Goal: Task Accomplishment & Management: Complete application form

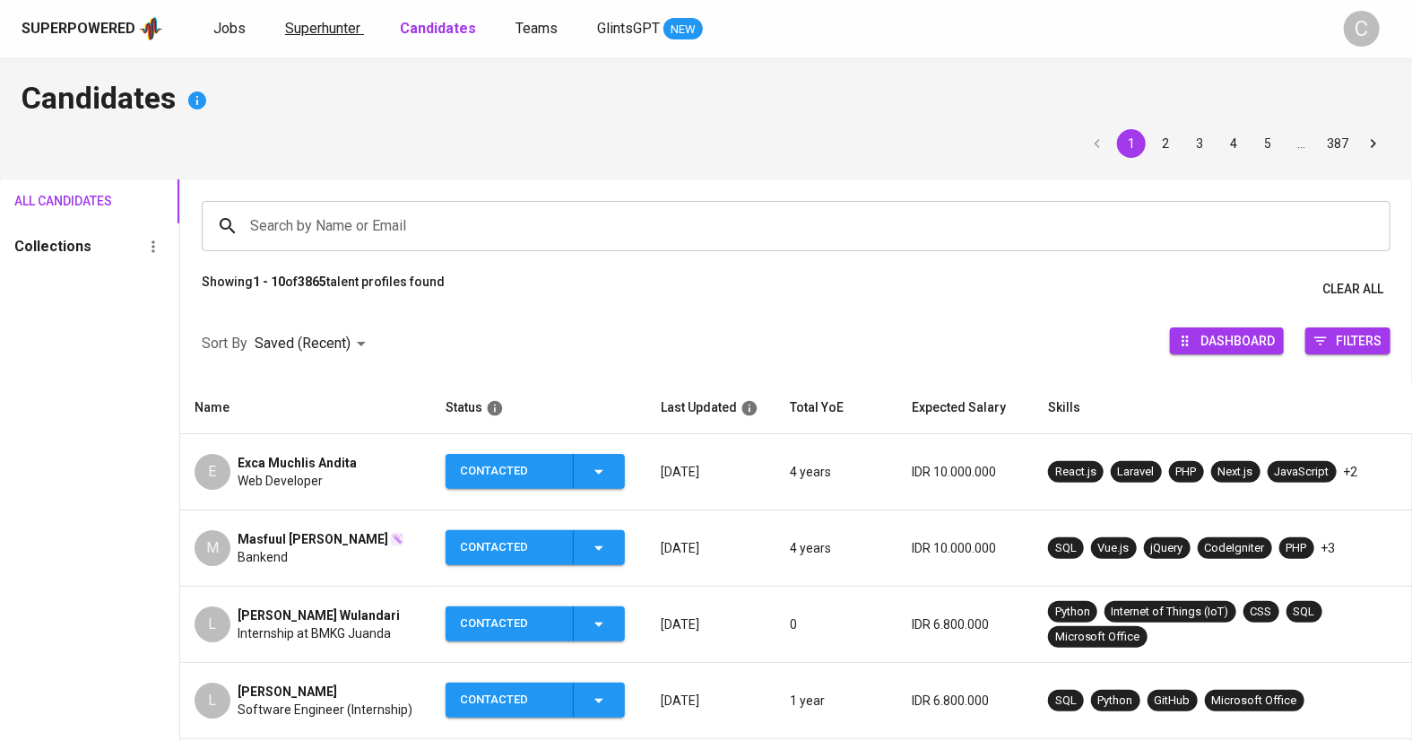
click at [333, 30] on span "Superhunter" at bounding box center [322, 28] width 75 height 17
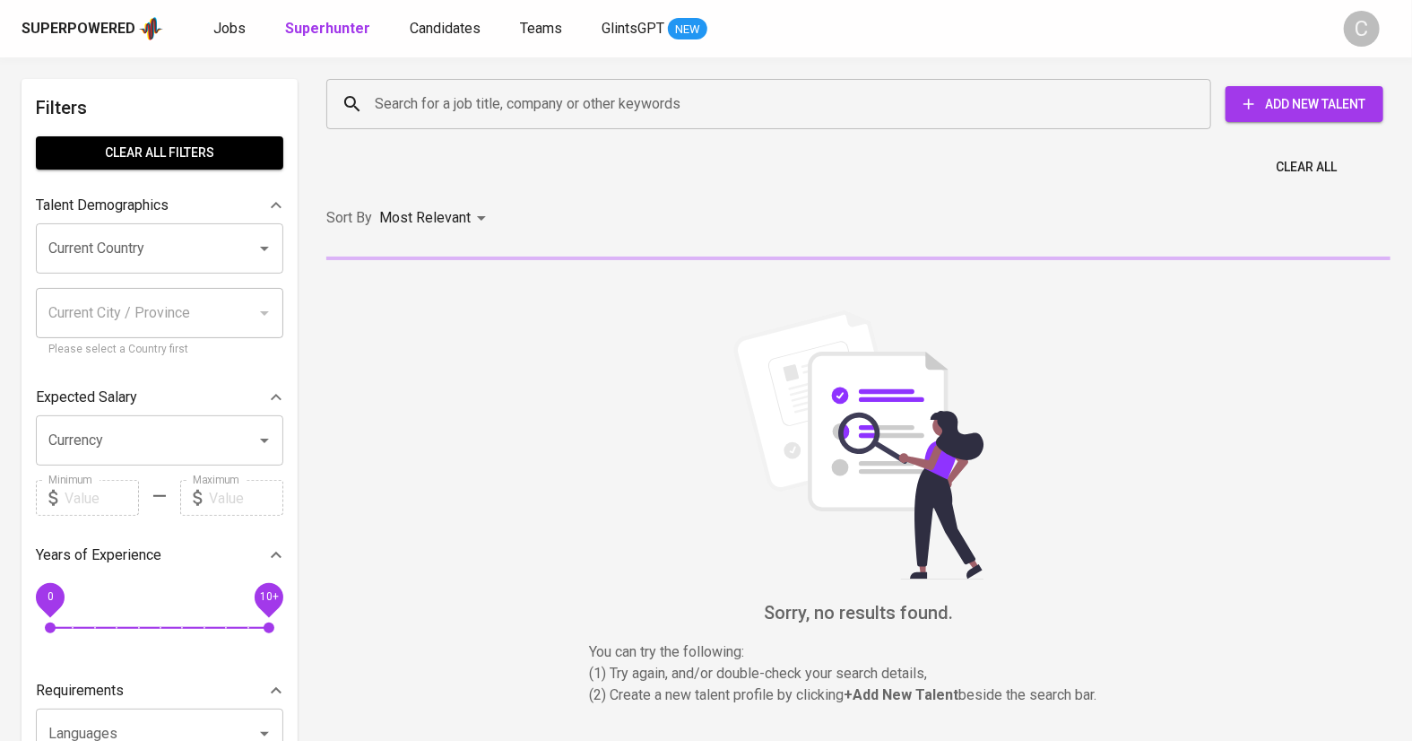
click at [470, 101] on input "Search for a job title, company or other keywords" at bounding box center [773, 104] width 806 height 34
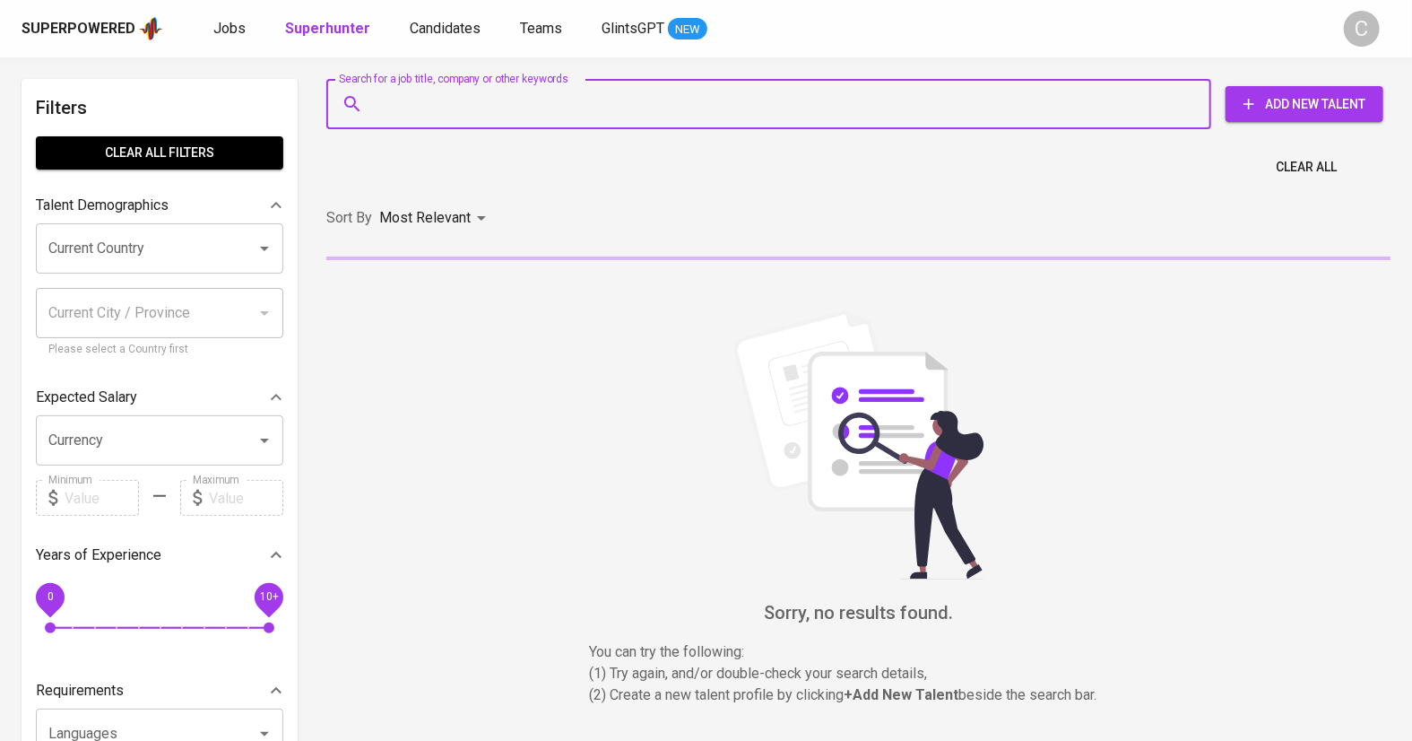
paste input "[EMAIL_ADDRESS][DOMAIN_NAME]"
type input "[EMAIL_ADDRESS][DOMAIN_NAME]"
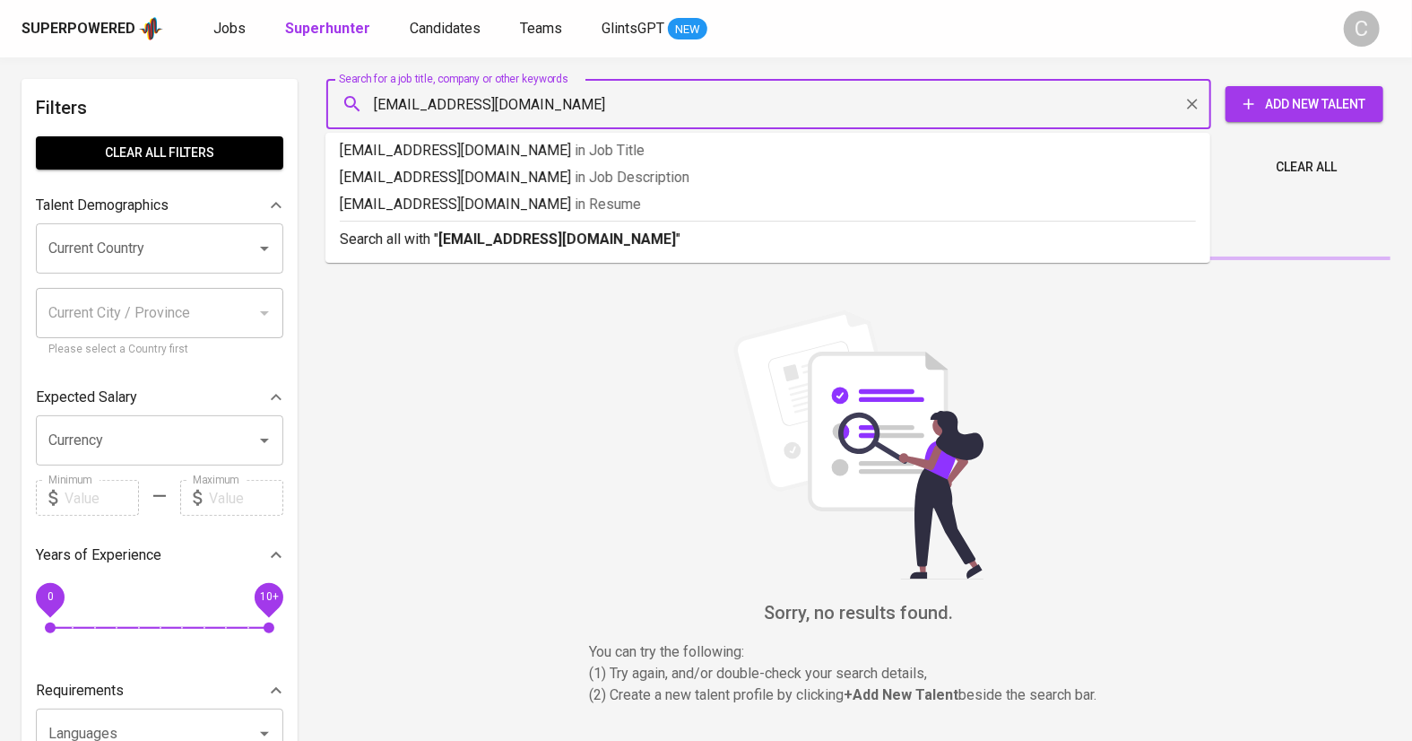
click at [560, 239] on b "[EMAIL_ADDRESS][DOMAIN_NAME]" at bounding box center [558, 238] width 238 height 17
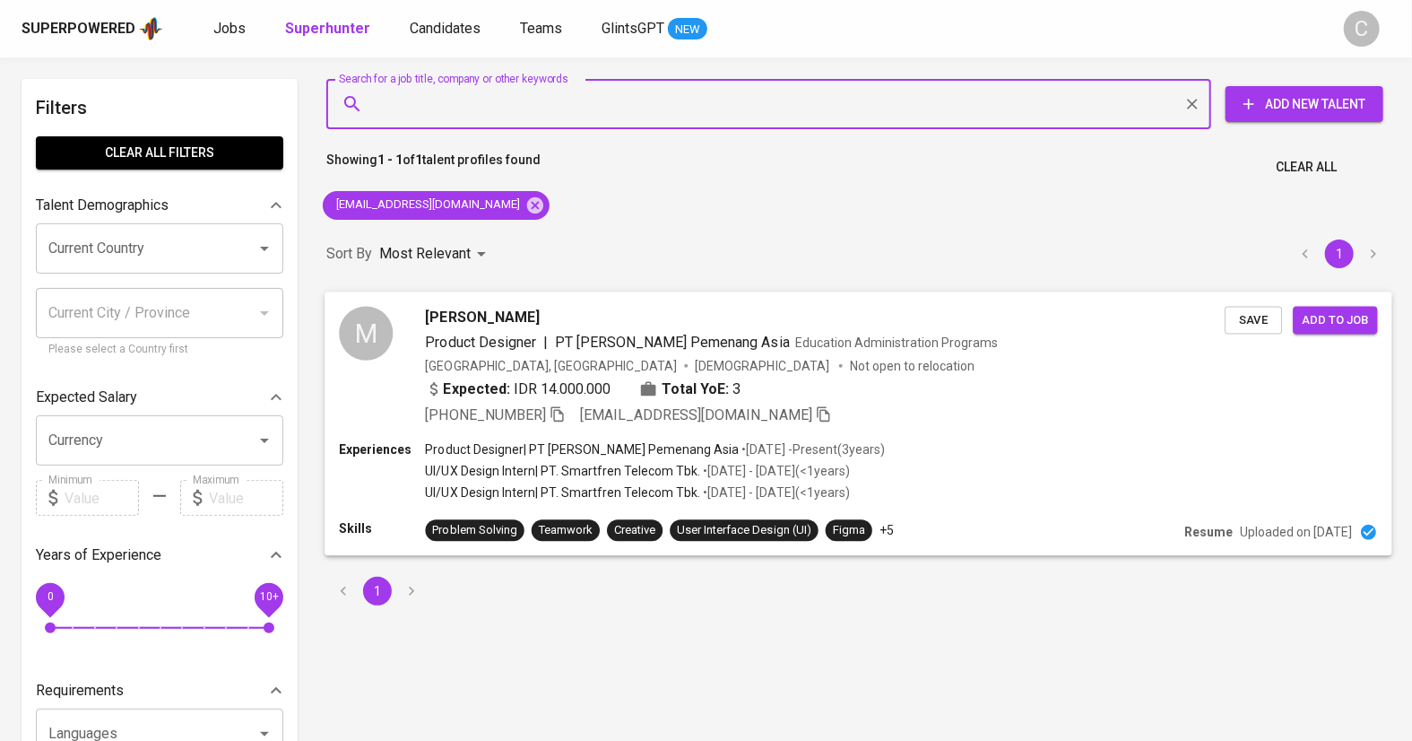
click at [1247, 317] on span "Save" at bounding box center [1253, 319] width 39 height 21
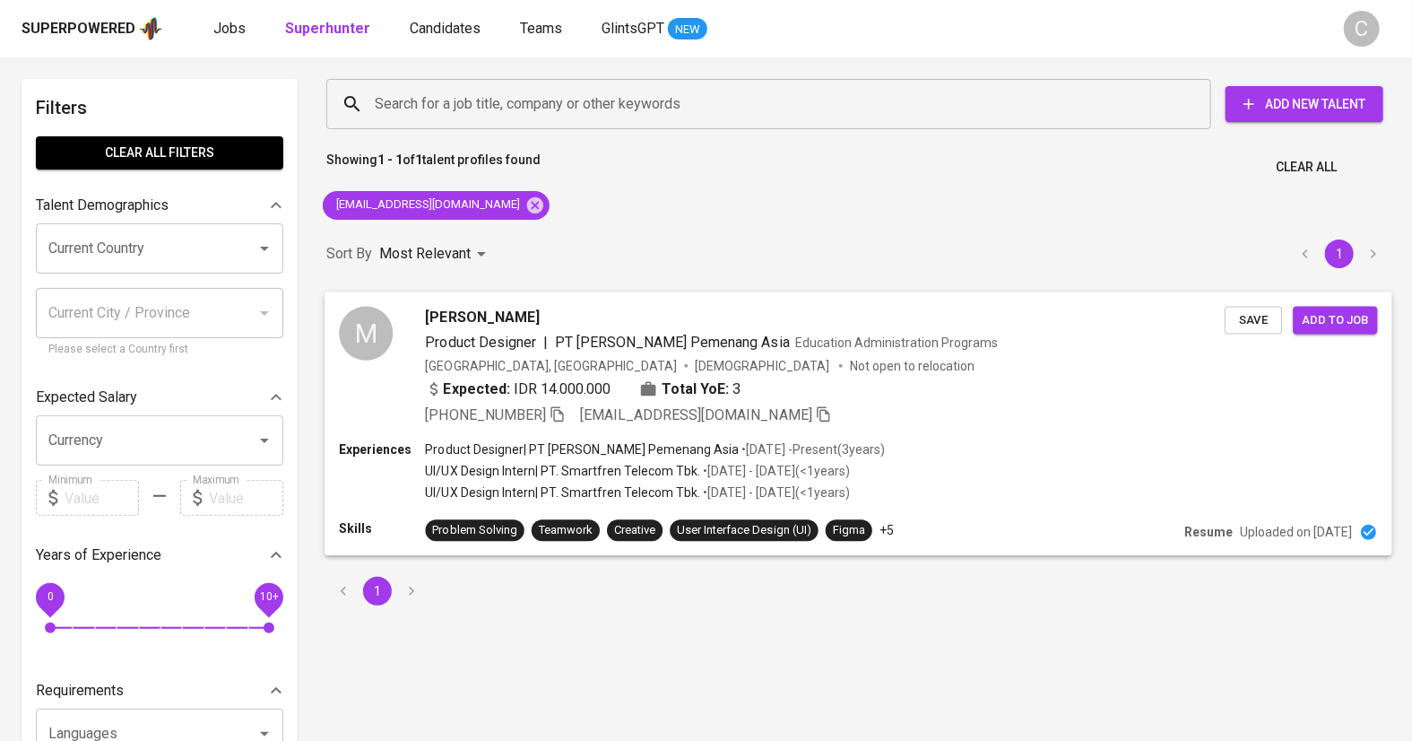
click at [1349, 318] on span "Add to job" at bounding box center [1335, 319] width 66 height 21
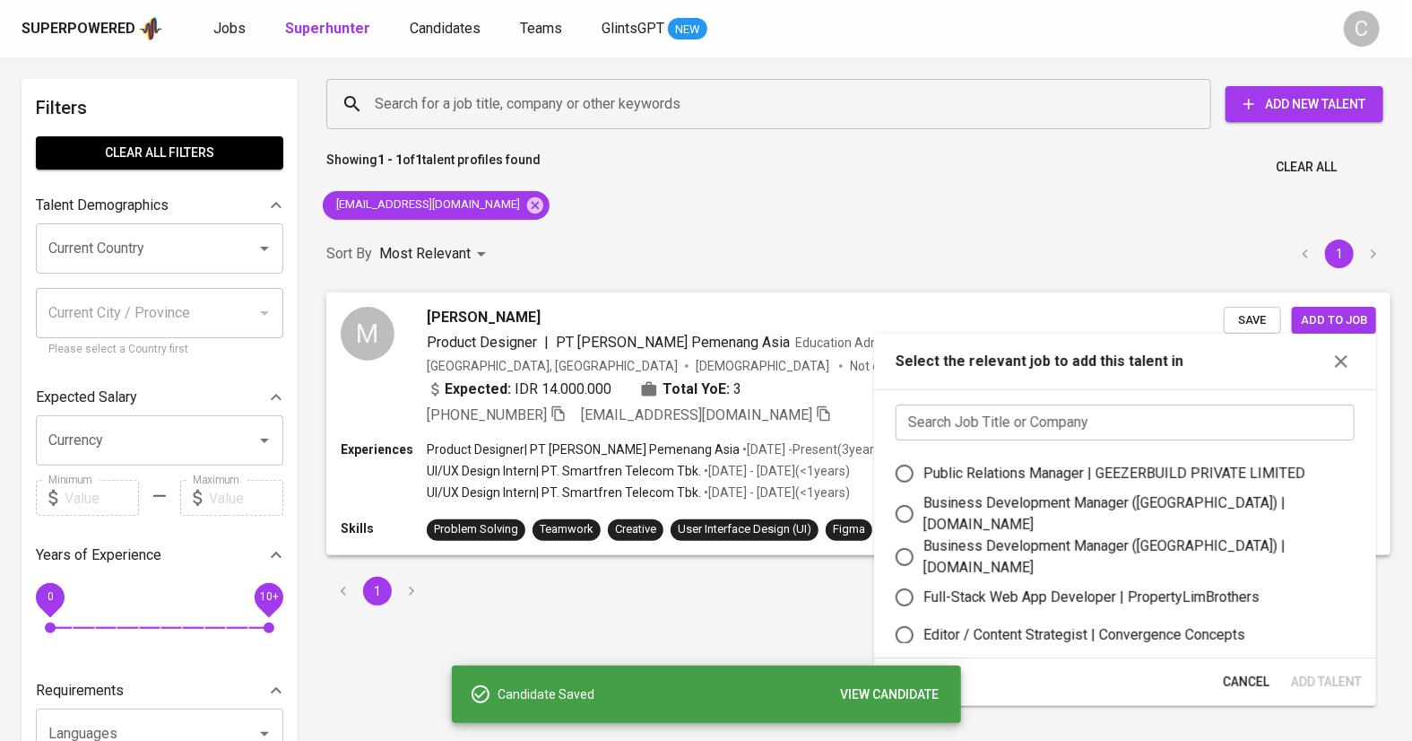
click at [1134, 419] on input "text" at bounding box center [1125, 422] width 459 height 36
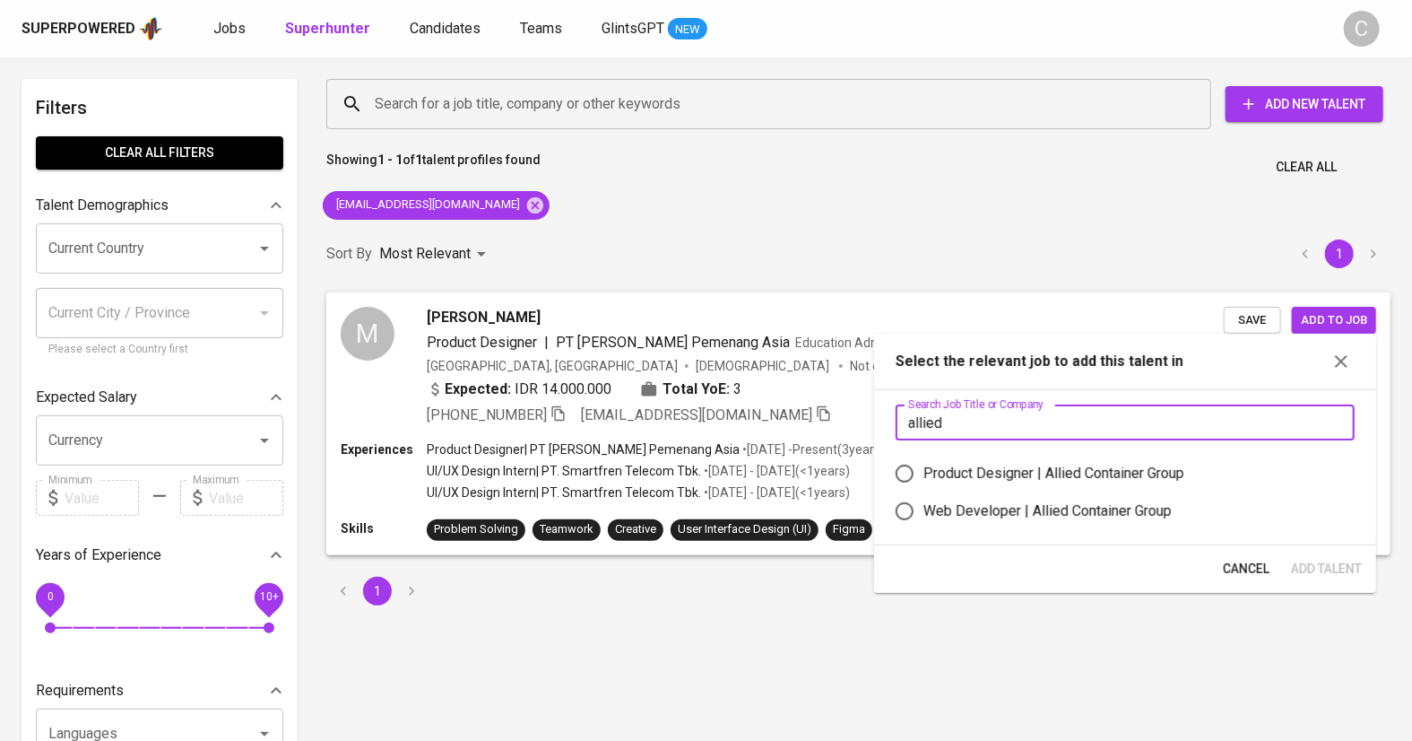
type input "allied"
click at [1107, 465] on div "Product Designer | Allied Container Group" at bounding box center [1054, 474] width 261 height 22
click at [924, 465] on input "Product Designer | Allied Container Group" at bounding box center [905, 474] width 38 height 38
radio input "true"
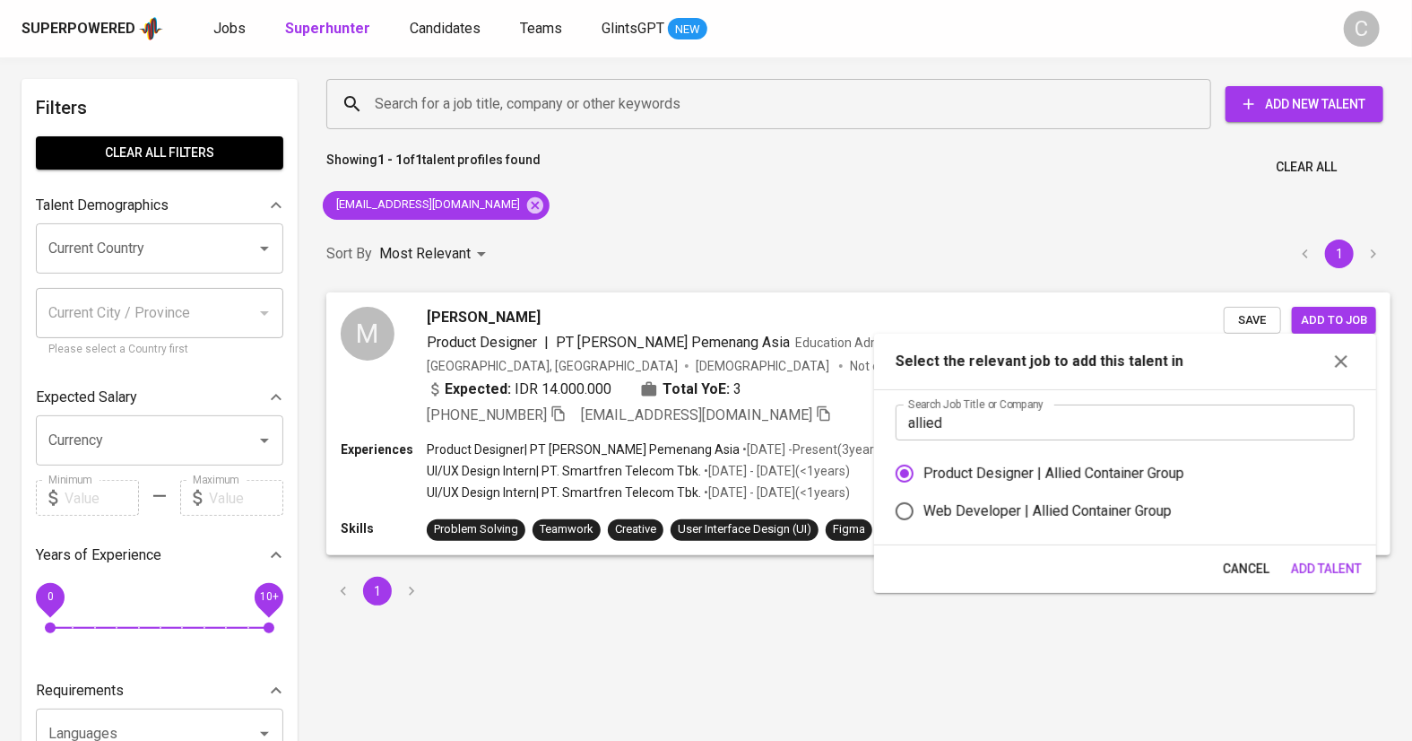
click at [1295, 563] on span "Add Talent" at bounding box center [1326, 569] width 71 height 22
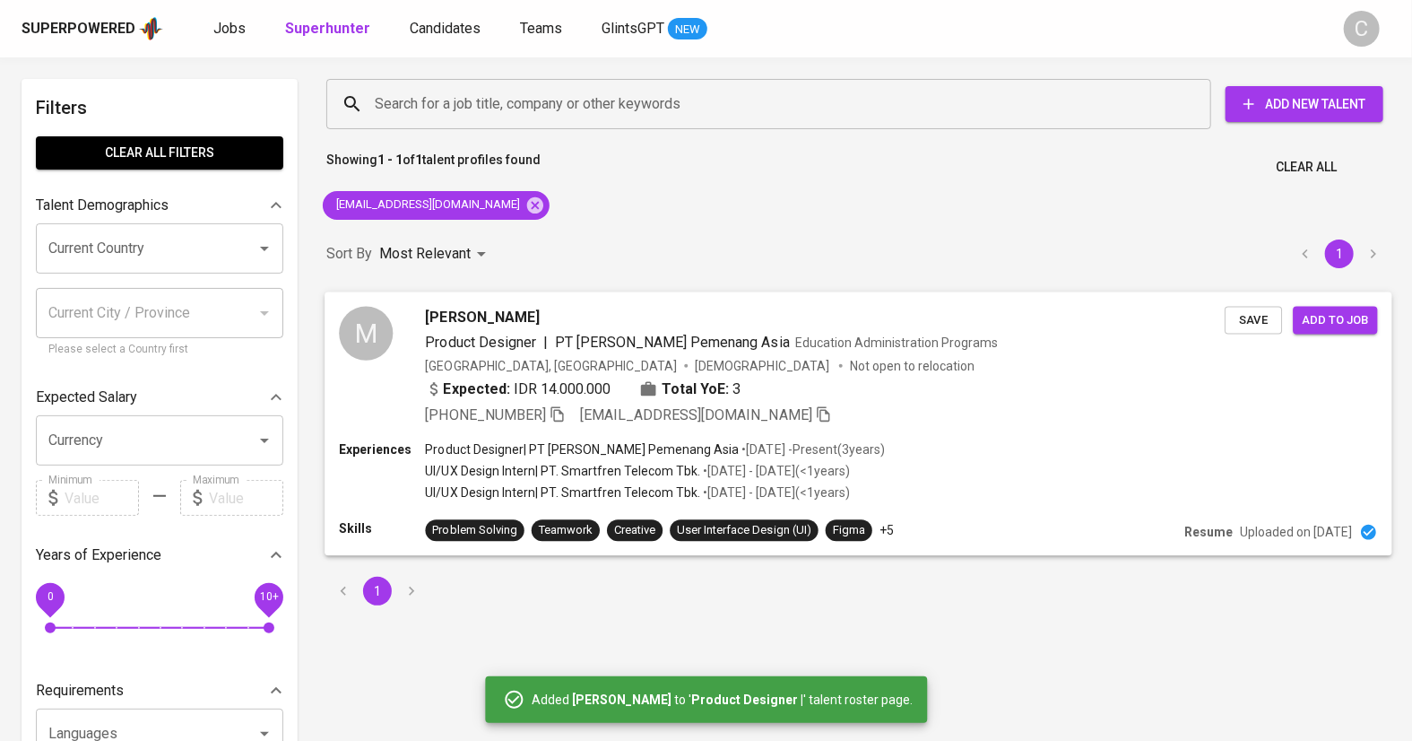
click at [1238, 317] on span "Save" at bounding box center [1253, 319] width 39 height 21
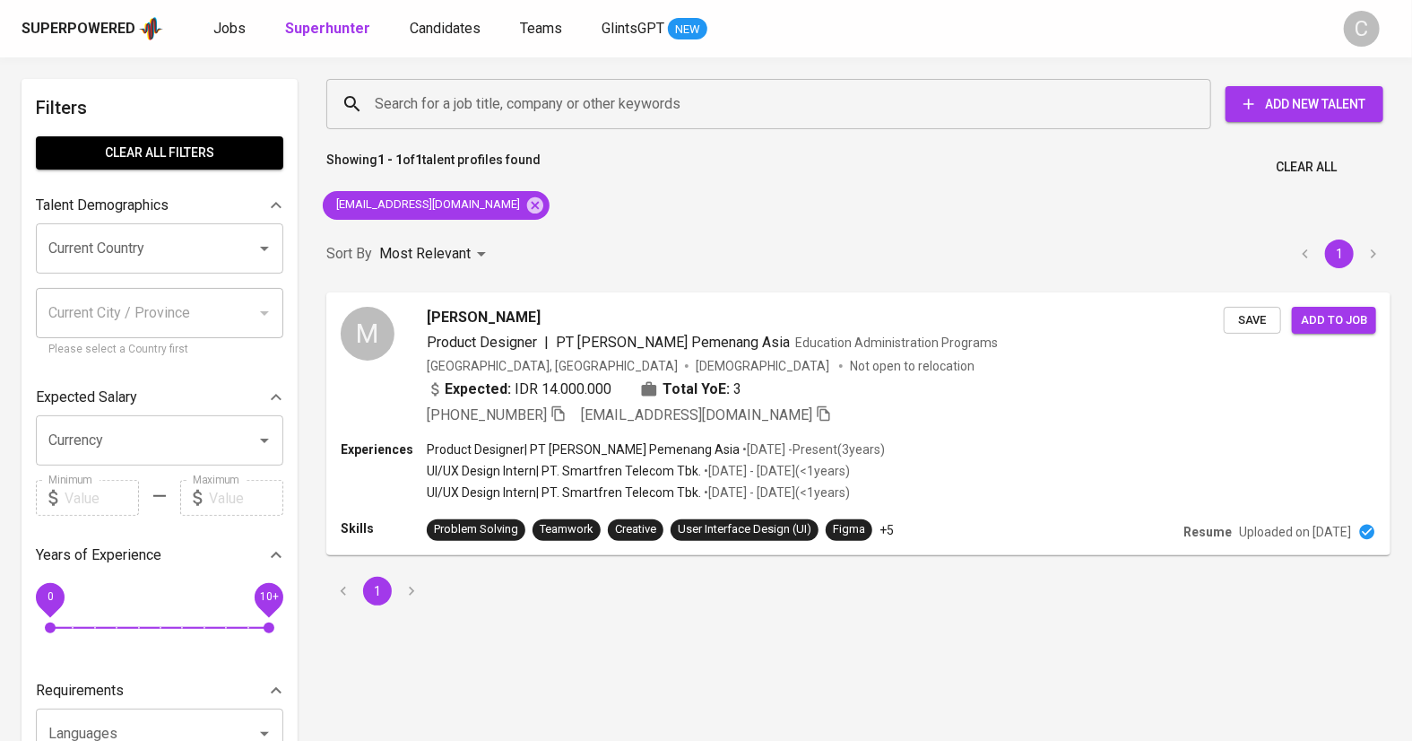
click at [831, 212] on div "Search for a job title, company or other keywords Search for a job title, compa…" at bounding box center [859, 342] width 1086 height 548
click at [526, 205] on icon at bounding box center [536, 206] width 20 height 20
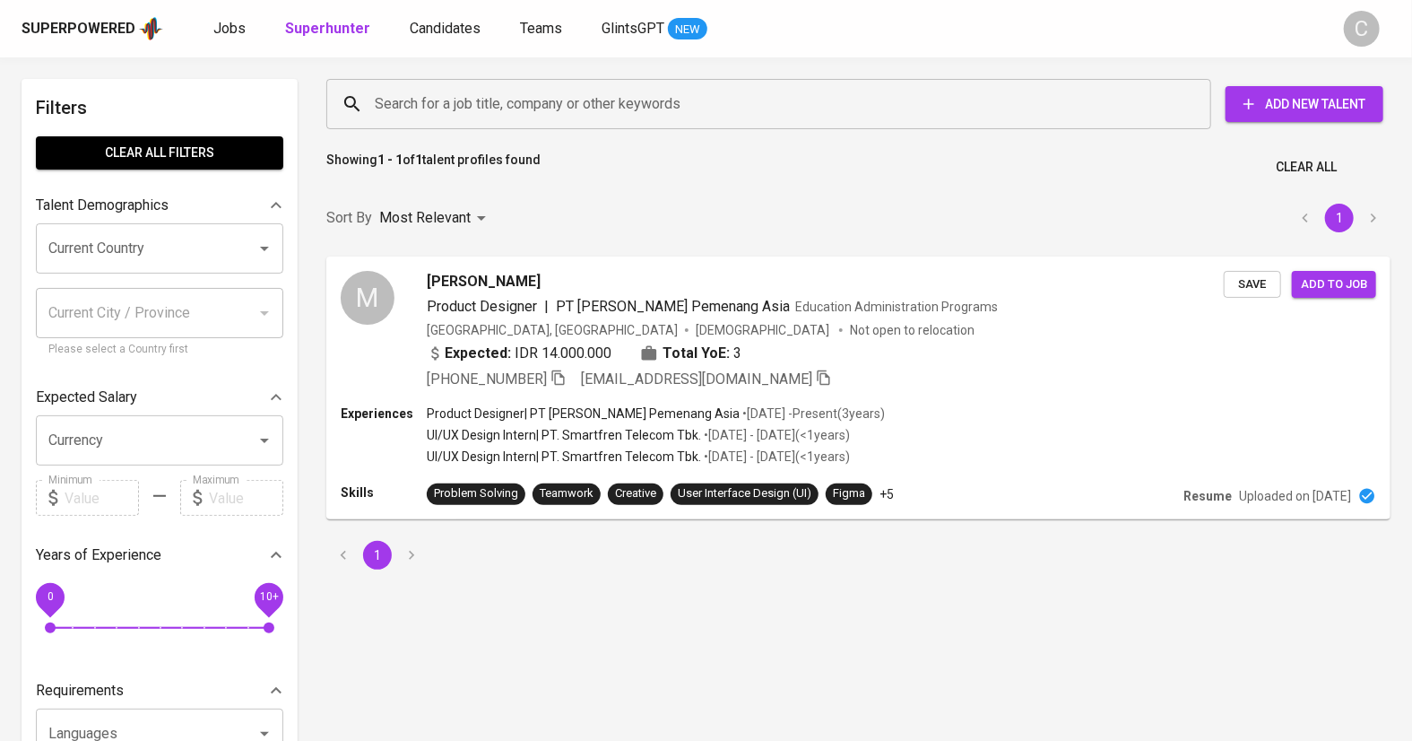
click at [497, 101] on input "Search for a job title, company or other keywords" at bounding box center [773, 104] width 806 height 34
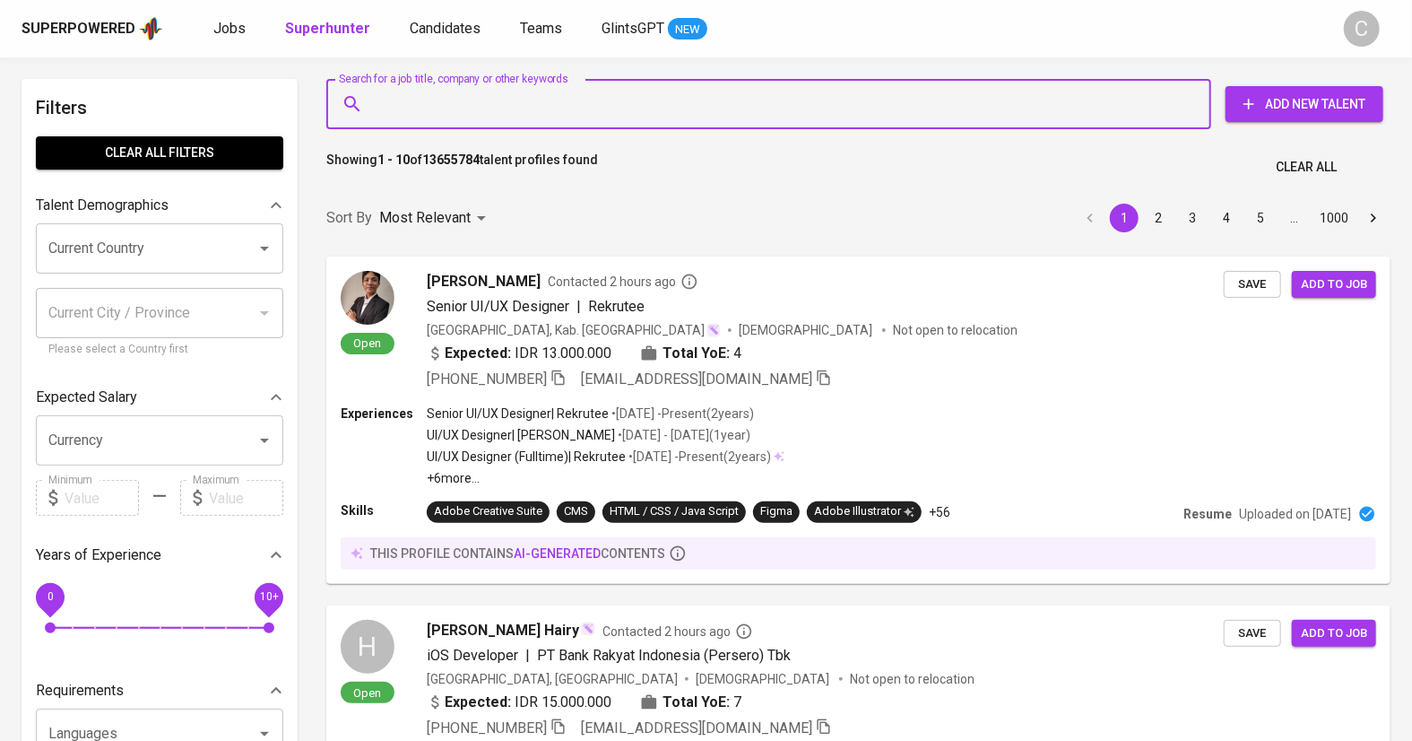
paste input "[EMAIL_ADDRESS][DOMAIN_NAME]"
type input "[EMAIL_ADDRESS][DOMAIN_NAME]"
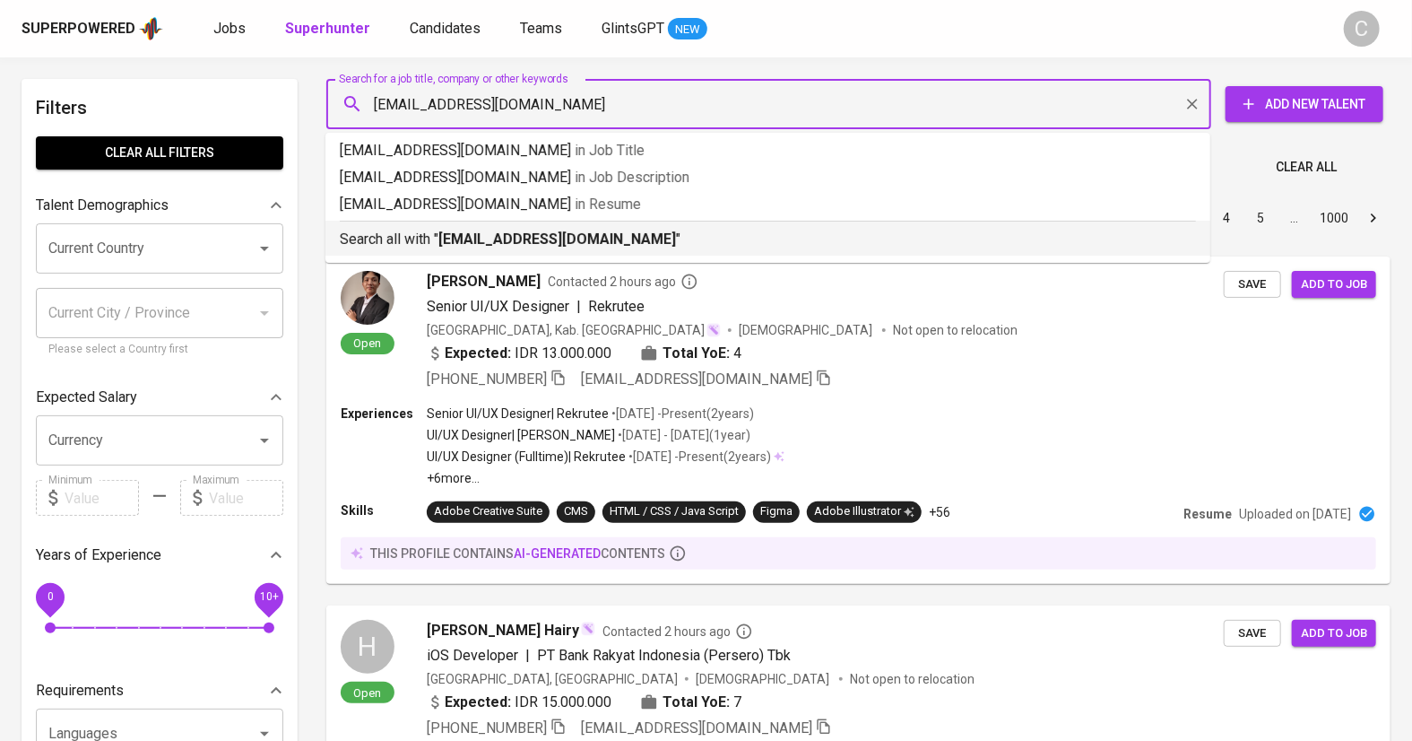
click at [472, 242] on b "[EMAIL_ADDRESS][DOMAIN_NAME]" at bounding box center [558, 238] width 238 height 17
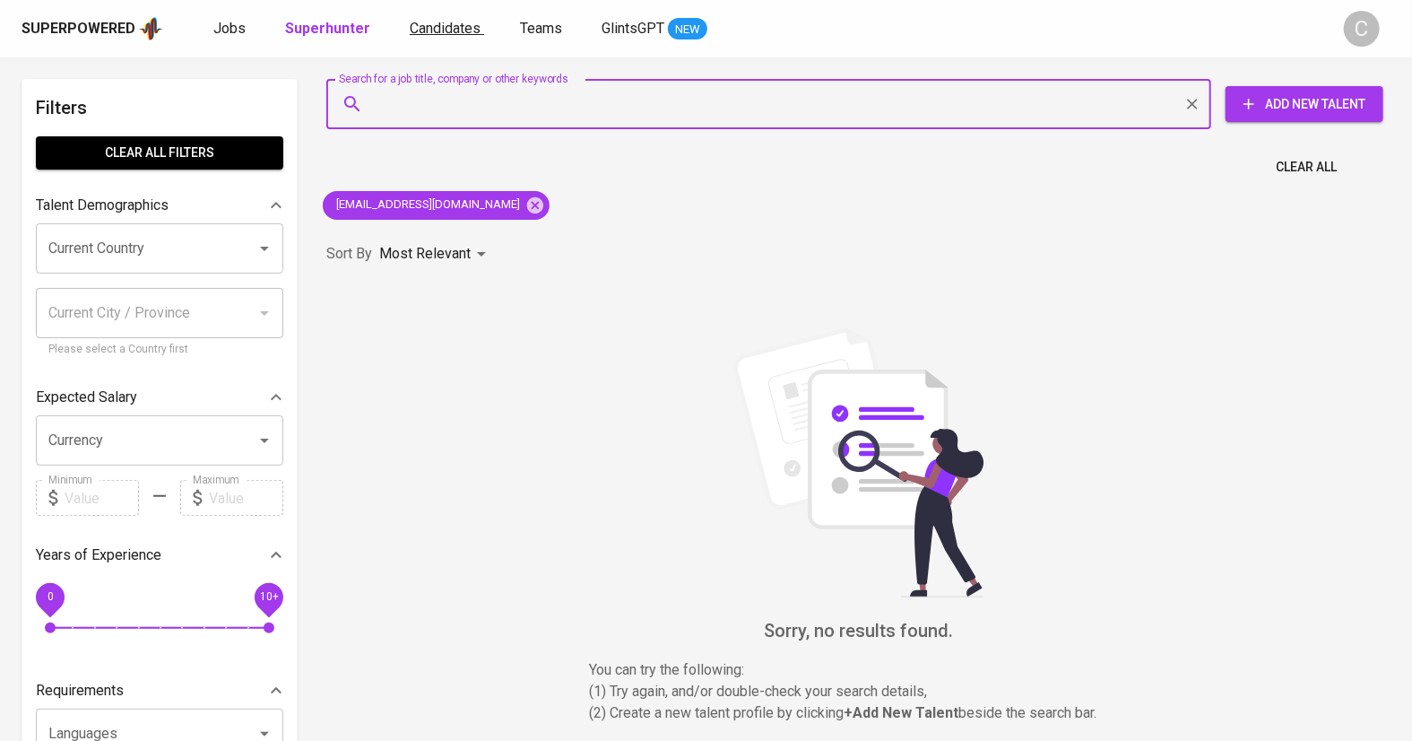
click at [449, 31] on span "Candidates" at bounding box center [445, 28] width 71 height 17
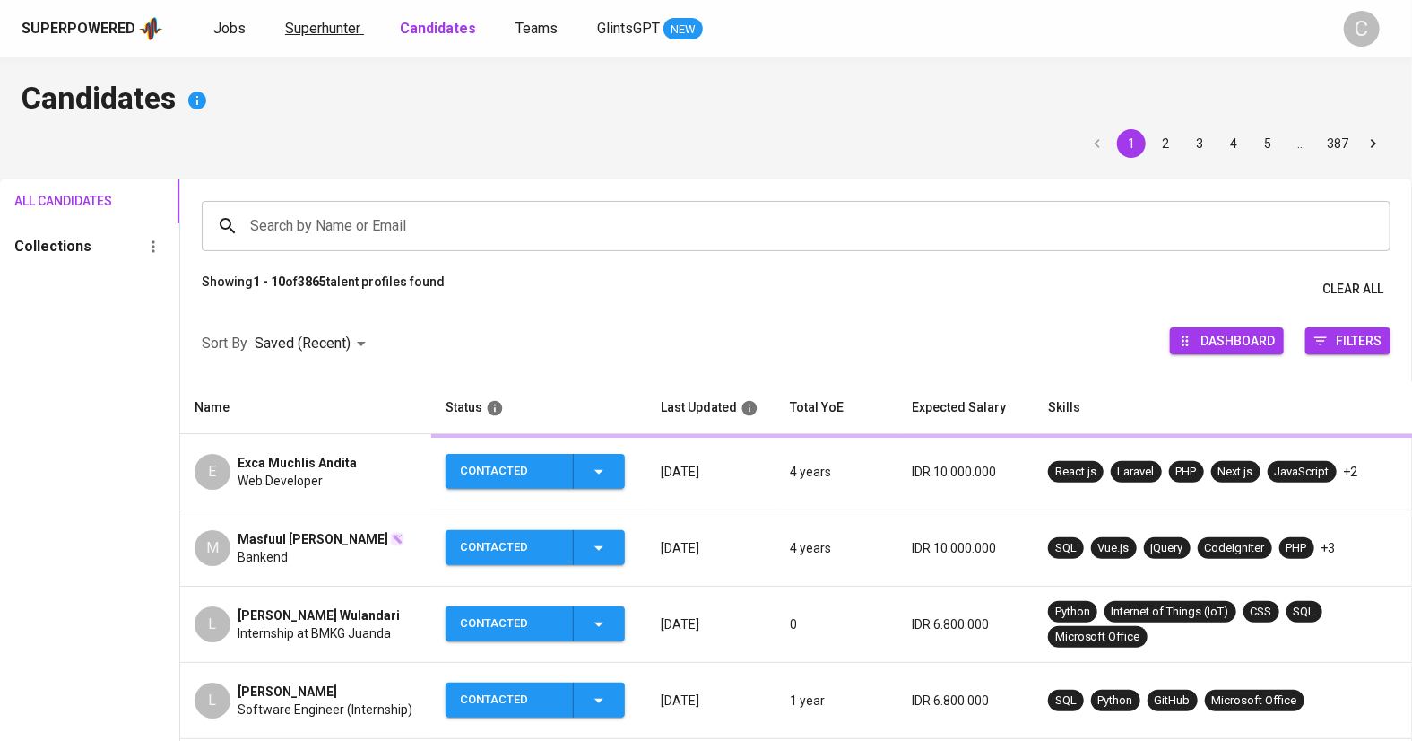
click at [312, 23] on span "Superhunter" at bounding box center [322, 28] width 75 height 17
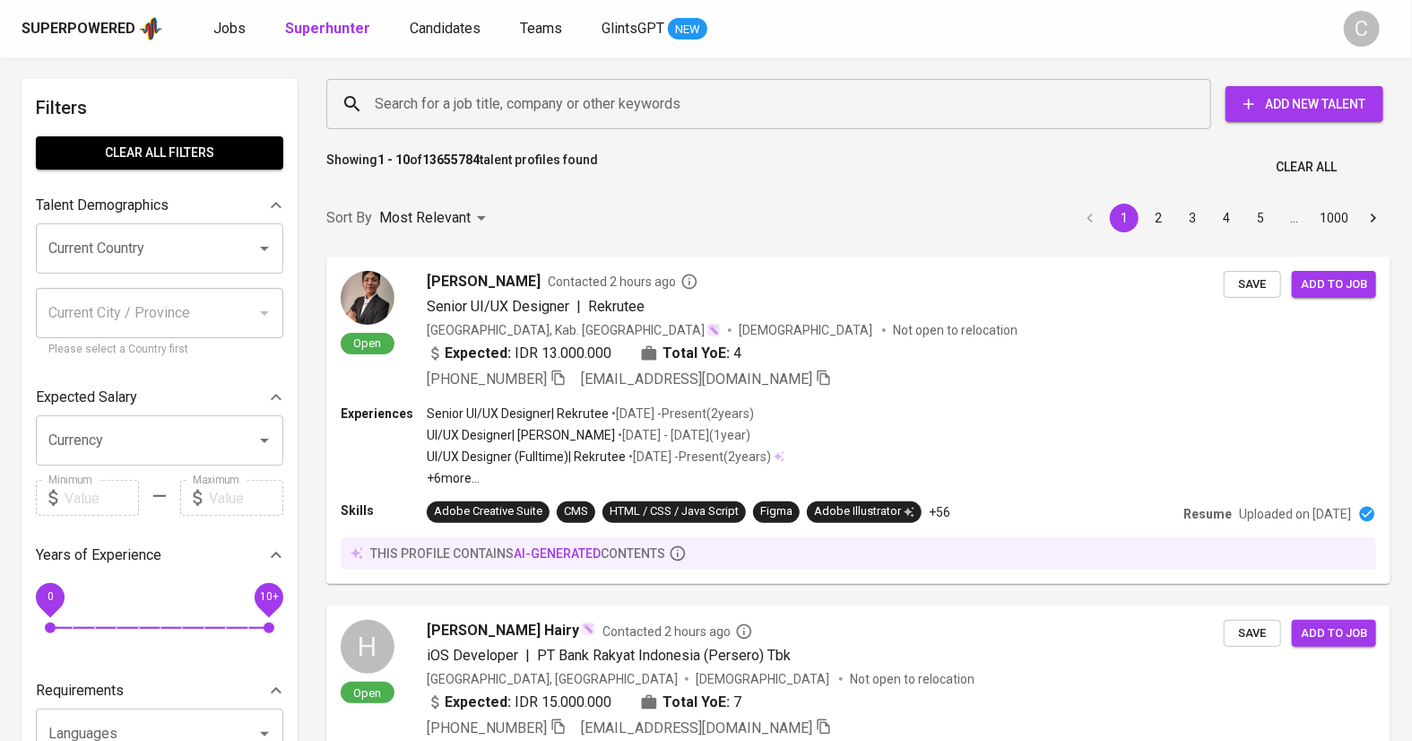
click at [595, 223] on div "Sort By Most Relevant MOST_RELEVANT 1 2 3 4 5 … 1000" at bounding box center [859, 218] width 1086 height 55
click at [595, 191] on div "Sort By Most Relevant MOST_RELEVANT 1 2 3 4 5 … 1000" at bounding box center [859, 218] width 1086 height 55
click at [613, 91] on input "Search for a job title, company or other keywords" at bounding box center [773, 104] width 806 height 34
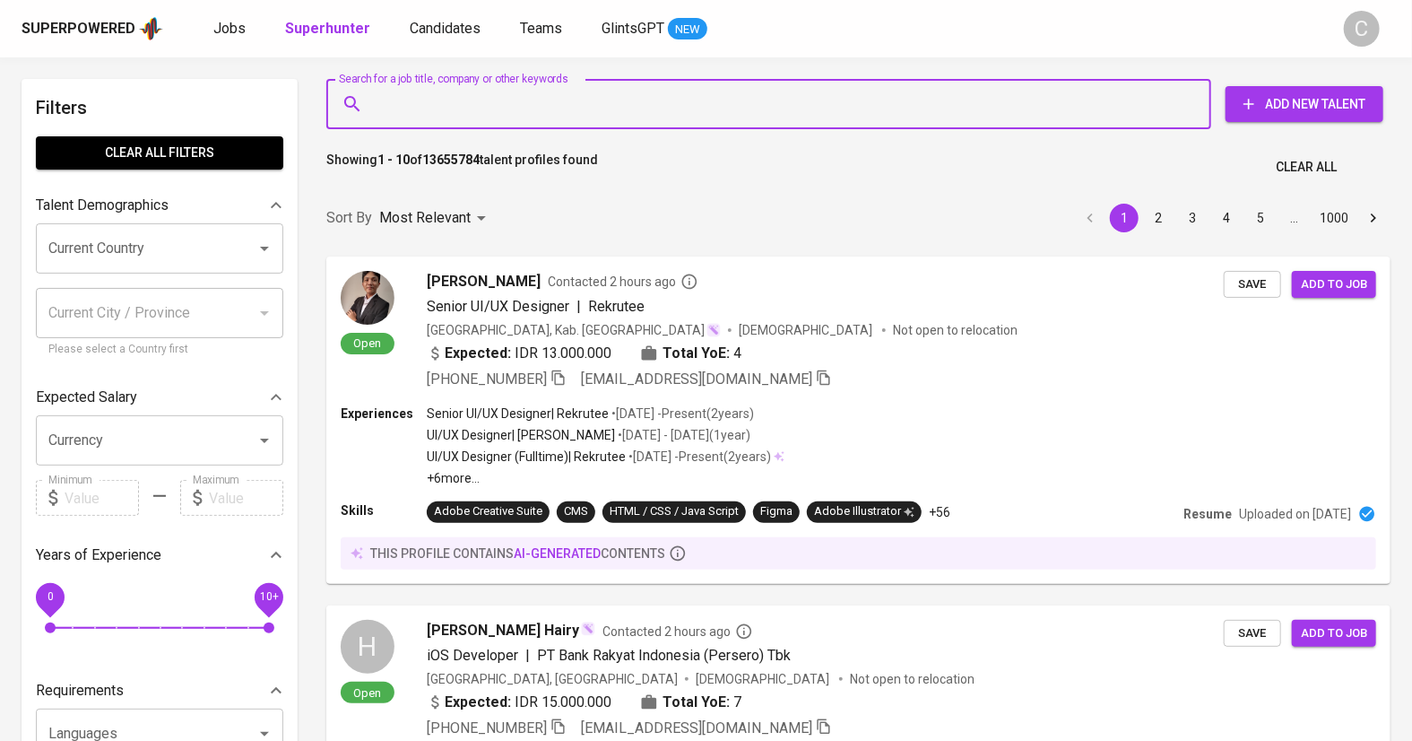
click at [632, 201] on div "Sort By Most Relevant MOST_RELEVANT 1 2 3 4 5 … 1000" at bounding box center [859, 218] width 1086 height 55
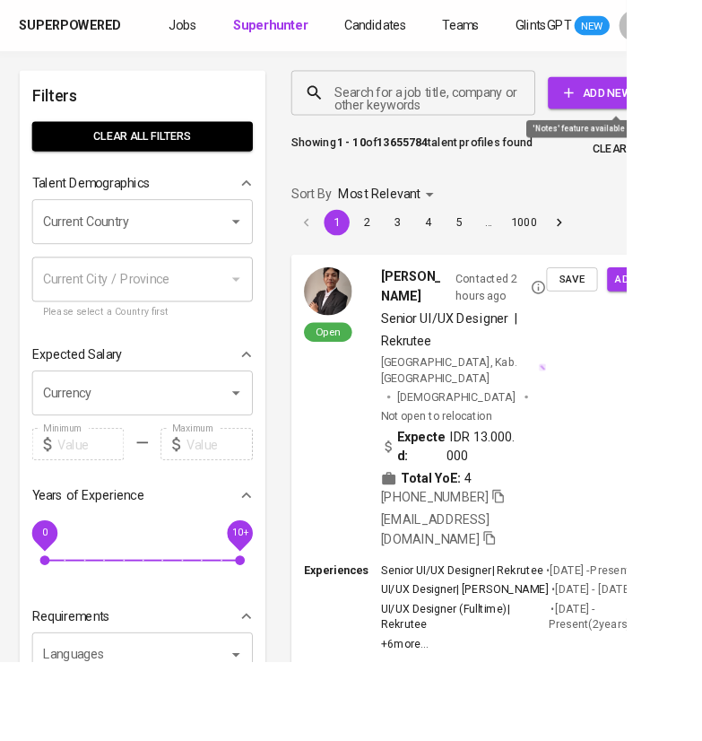
click at [671, 100] on span "Add New Talent" at bounding box center [693, 104] width 129 height 22
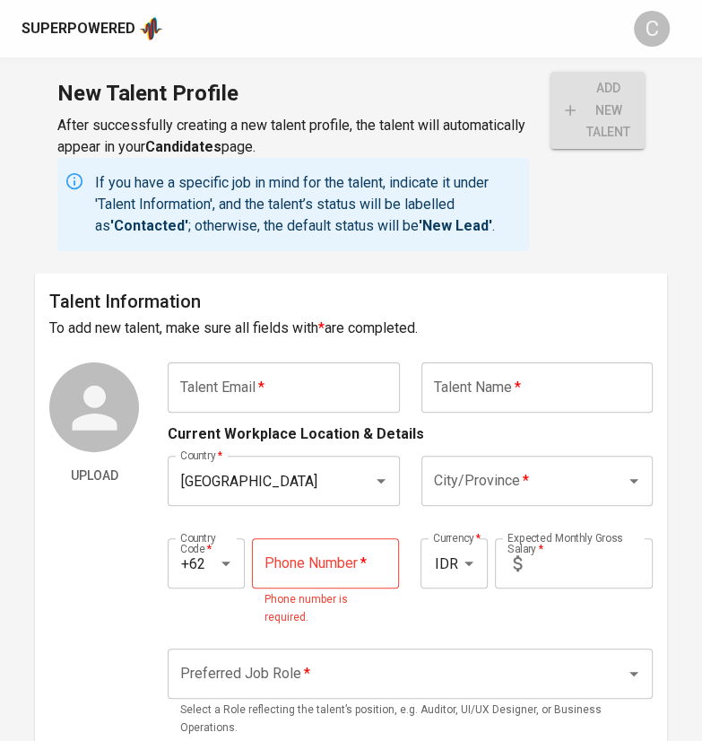
click at [300, 369] on input "text" at bounding box center [283, 387] width 231 height 50
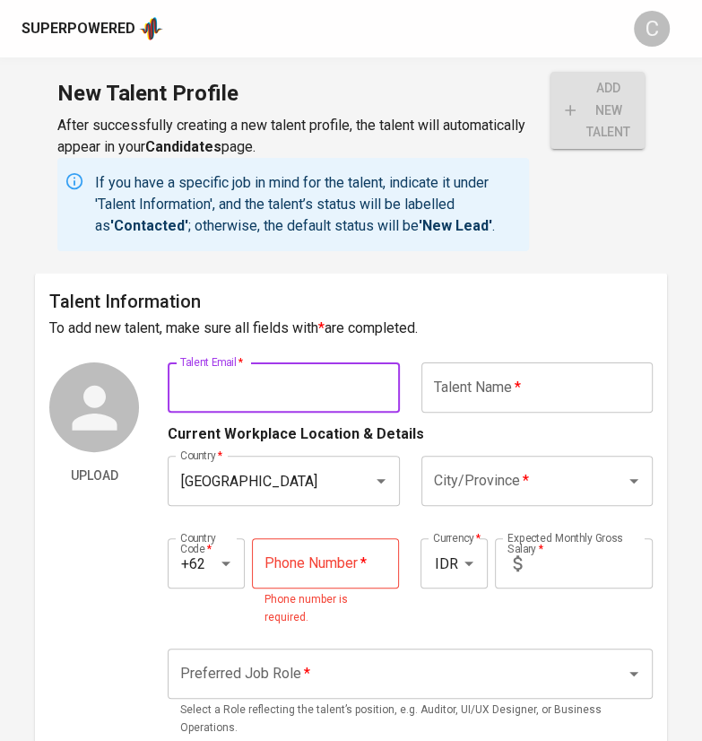
paste input "[EMAIL_ADDRESS][DOMAIN_NAME]"
type input "[EMAIL_ADDRESS][DOMAIN_NAME]"
click at [494, 381] on input "text" at bounding box center [536, 387] width 231 height 50
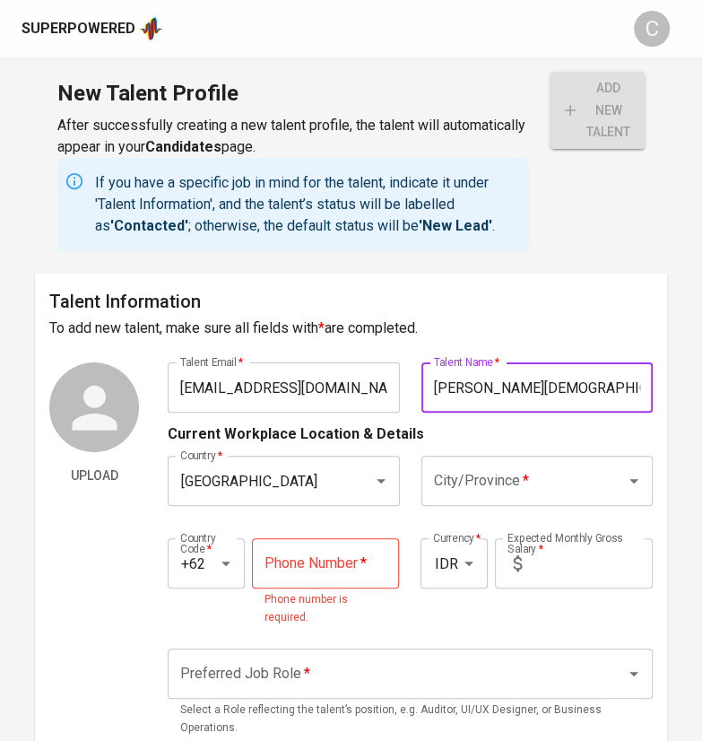
type input "[PERSON_NAME][DEMOGRAPHIC_DATA]"
click at [499, 480] on input "City/Province   *" at bounding box center [512, 481] width 165 height 34
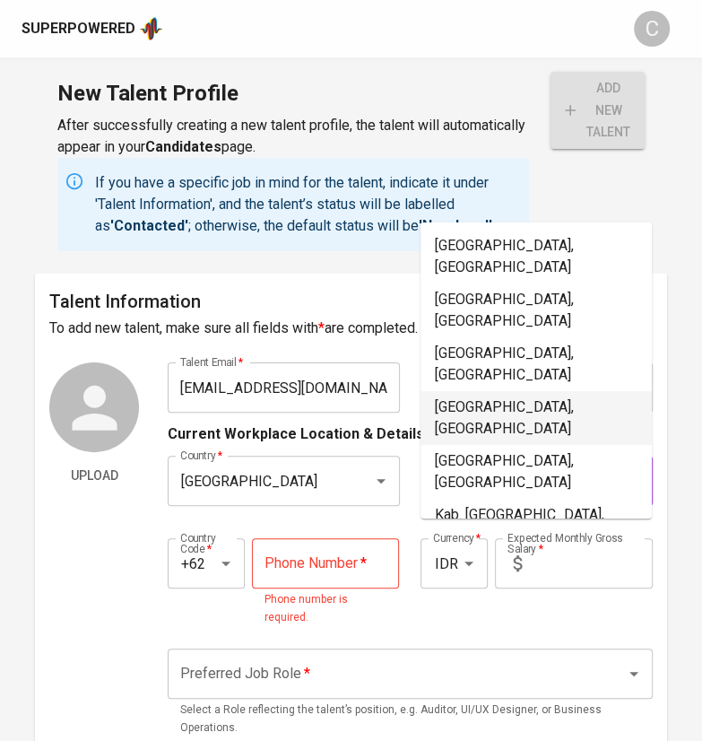
click at [530, 391] on li "[GEOGRAPHIC_DATA], [GEOGRAPHIC_DATA]" at bounding box center [536, 418] width 231 height 54
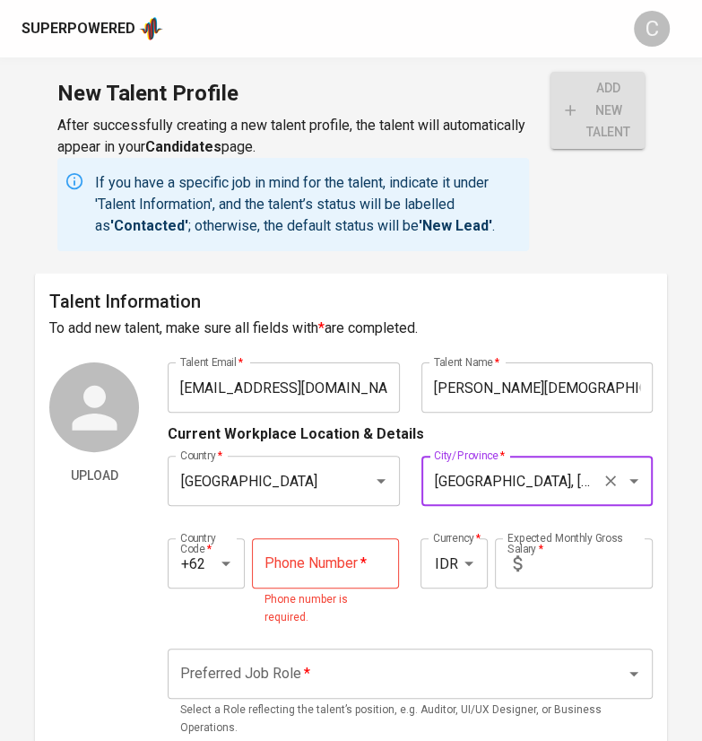
type input "[GEOGRAPHIC_DATA], [GEOGRAPHIC_DATA]"
click at [277, 500] on div "Indonesia Country *" at bounding box center [283, 481] width 231 height 50
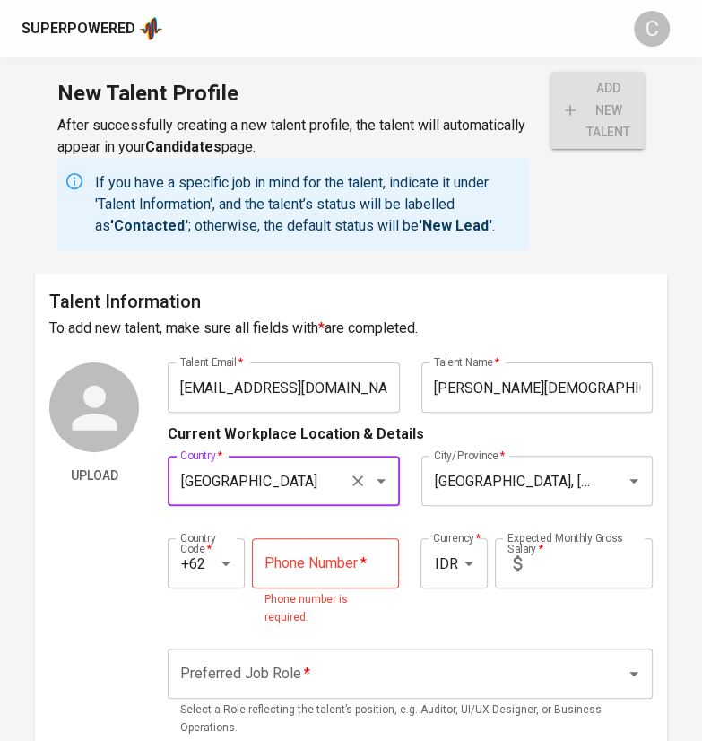
paste input "[PHONE_NUMBER]"
click at [337, 569] on input "tel" at bounding box center [325, 563] width 147 height 50
type input "[GEOGRAPHIC_DATA]"
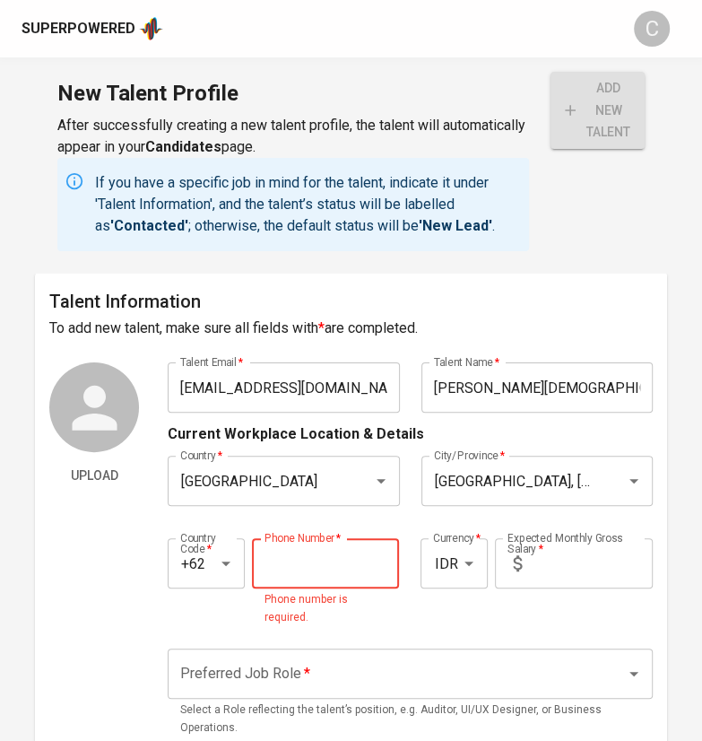
paste input "[PHONE_NUMBER]"
type input "[PHONE_NUMBER]"
click at [555, 560] on input "text" at bounding box center [591, 563] width 124 height 50
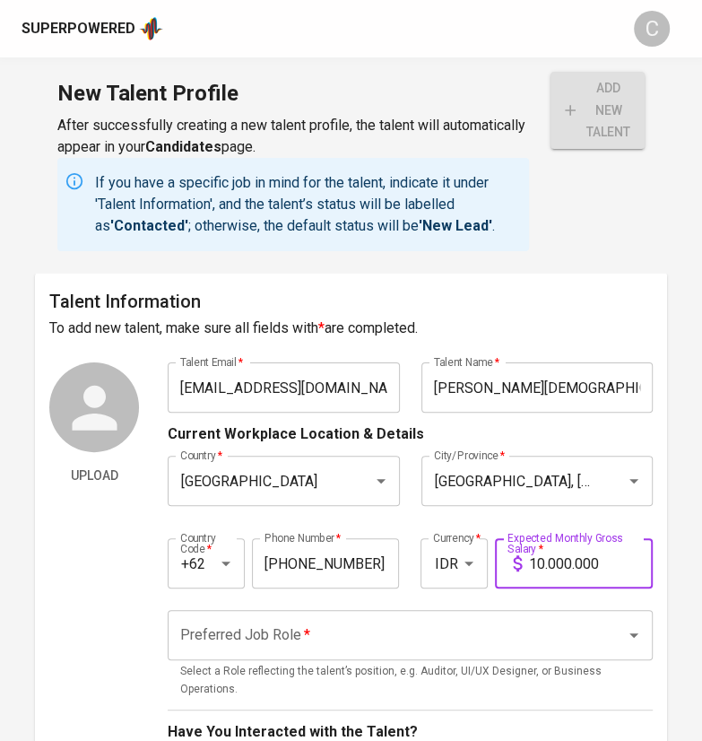
type input "10.000.000"
click at [500, 630] on input "Preferred Job Role   *" at bounding box center [385, 635] width 419 height 34
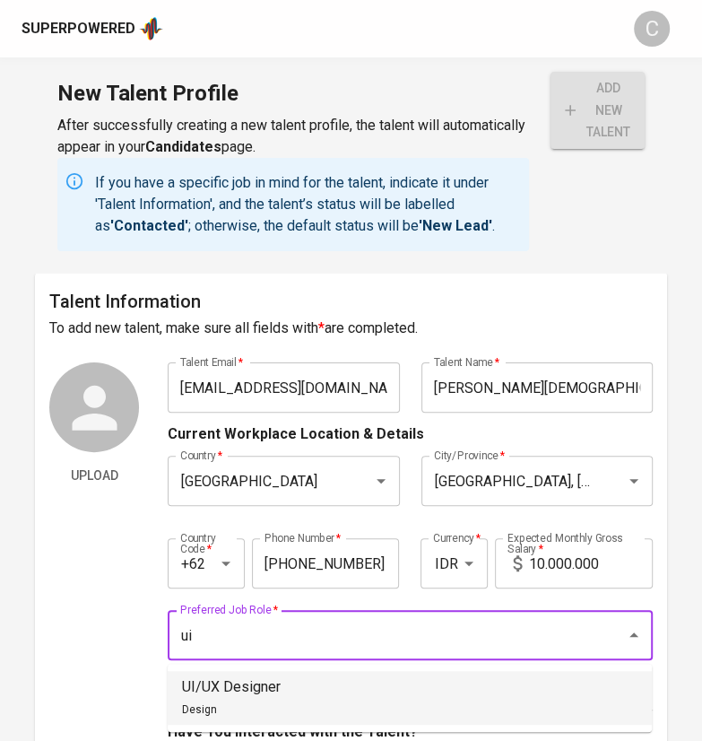
click at [478, 683] on li "UI/UX Designer Design" at bounding box center [410, 698] width 484 height 54
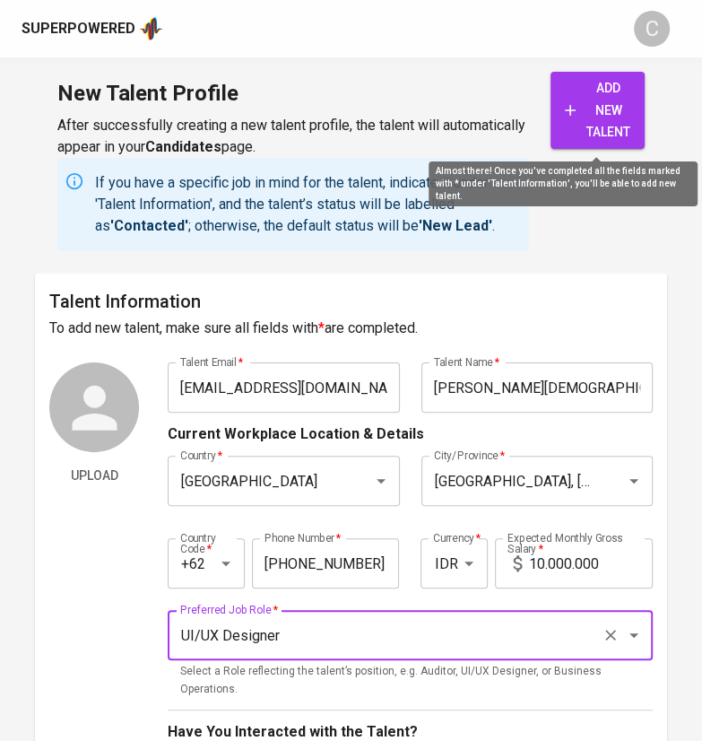
type input "UI/UX Designer"
click at [606, 103] on span "add new talent" at bounding box center [597, 110] width 65 height 66
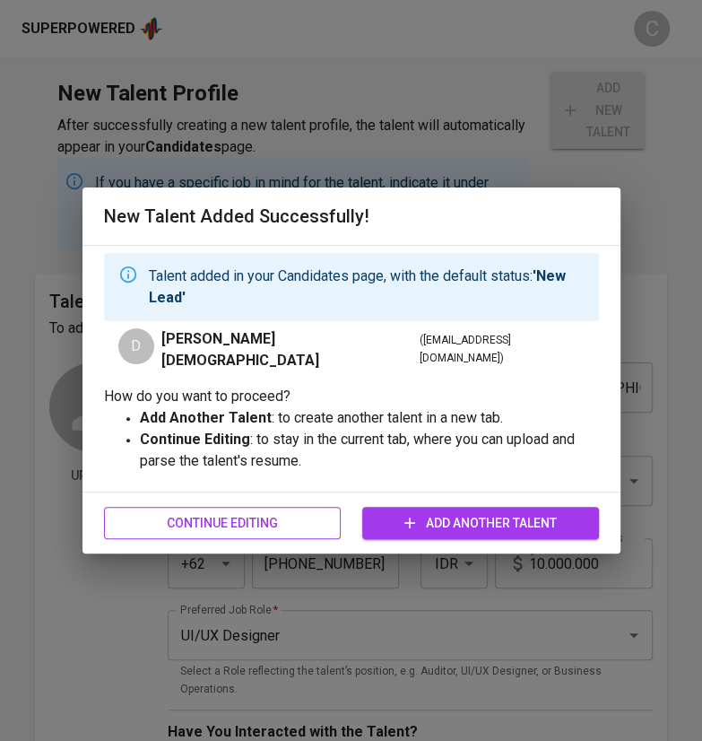
click at [249, 516] on span "Continue Editing" at bounding box center [222, 523] width 208 height 22
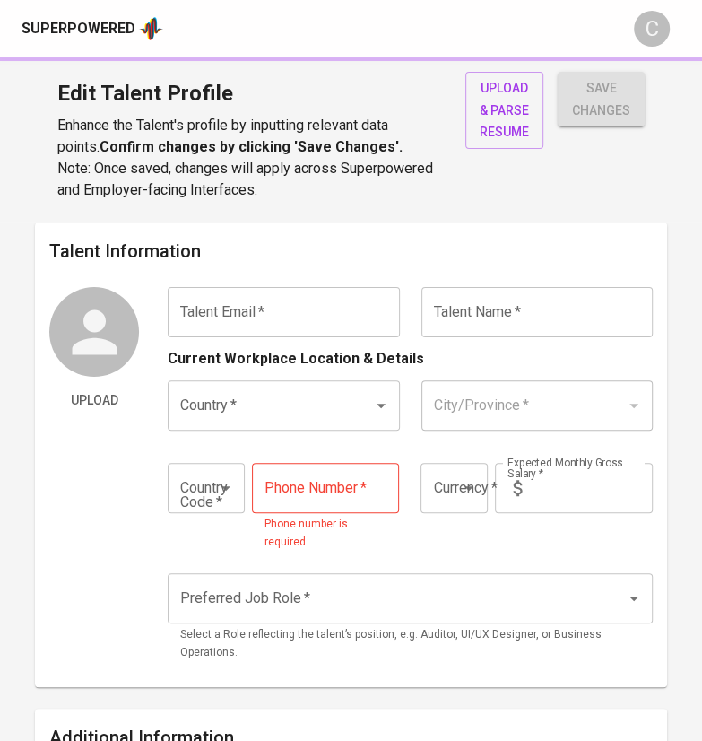
type input "[EMAIL_ADDRESS][DOMAIN_NAME]"
type input "[PERSON_NAME][DEMOGRAPHIC_DATA]"
type input "[GEOGRAPHIC_DATA]"
type input "[GEOGRAPHIC_DATA], [GEOGRAPHIC_DATA]"
type input "+62"
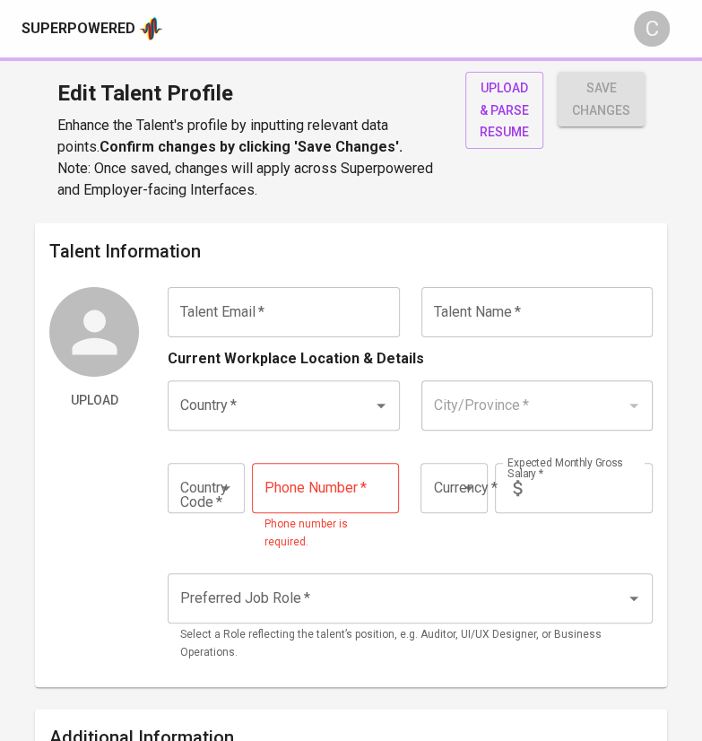
type input "[PHONE_NUMBER]"
type input "IDR"
type input "UI/UX Designer"
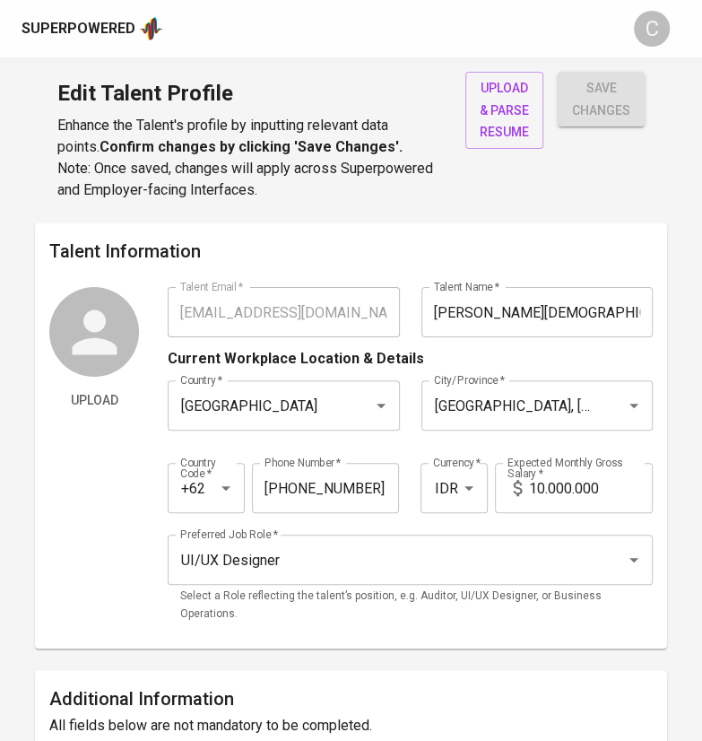
click at [98, 38] on div "Superpowered" at bounding box center [79, 29] width 114 height 21
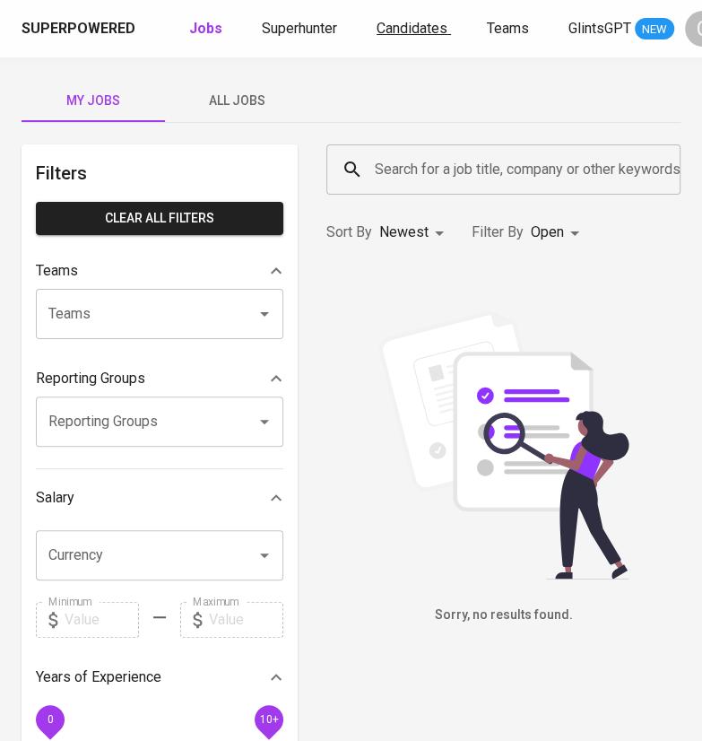
click at [401, 29] on span "Candidates" at bounding box center [412, 28] width 71 height 17
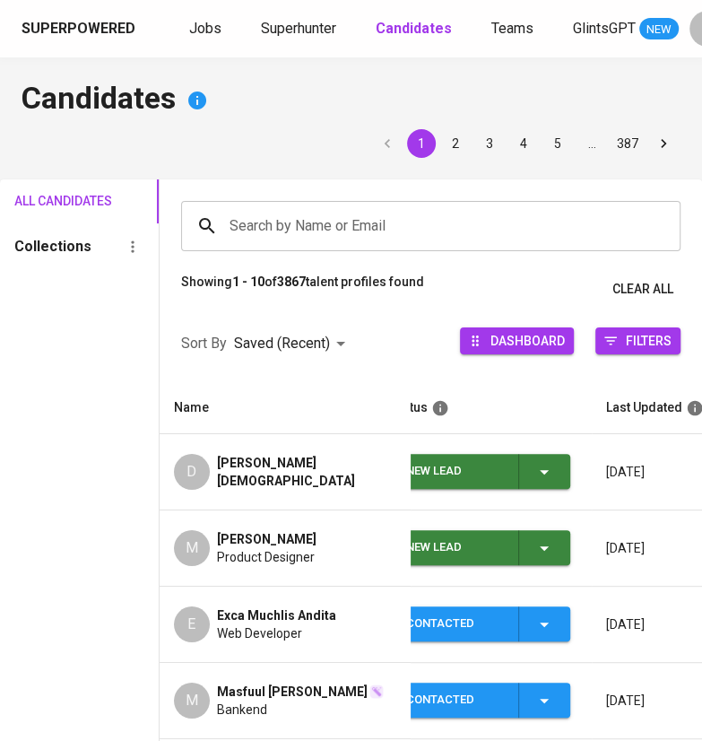
scroll to position [0, 37]
click at [545, 483] on div "New Lead" at bounding box center [478, 471] width 150 height 35
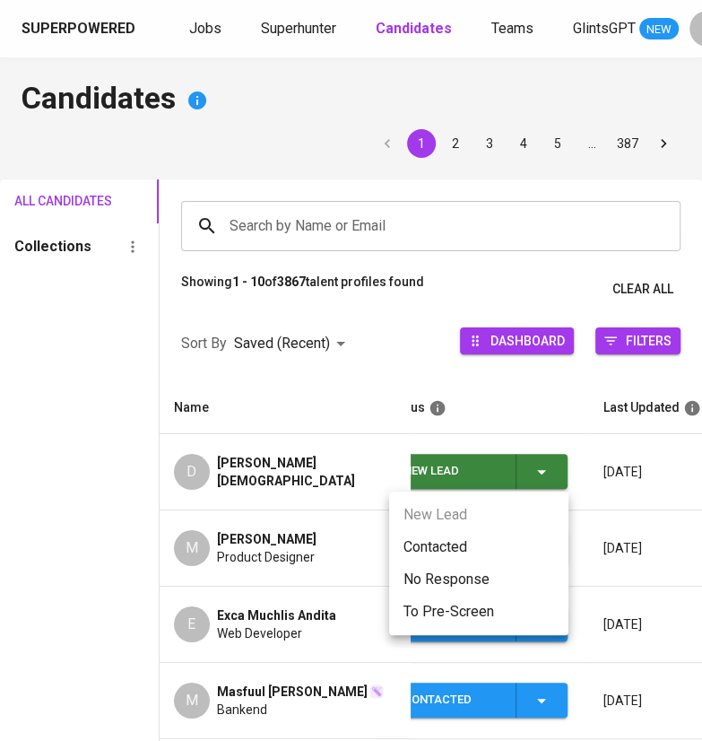
click at [458, 549] on li "Contacted" at bounding box center [478, 547] width 179 height 32
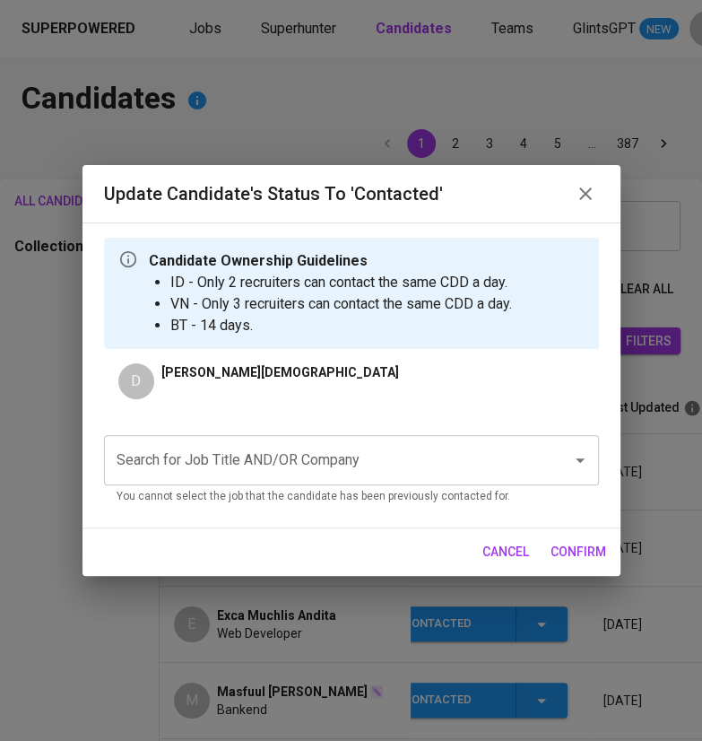
click at [470, 463] on input "Search for Job Title AND/OR Company" at bounding box center [326, 460] width 429 height 34
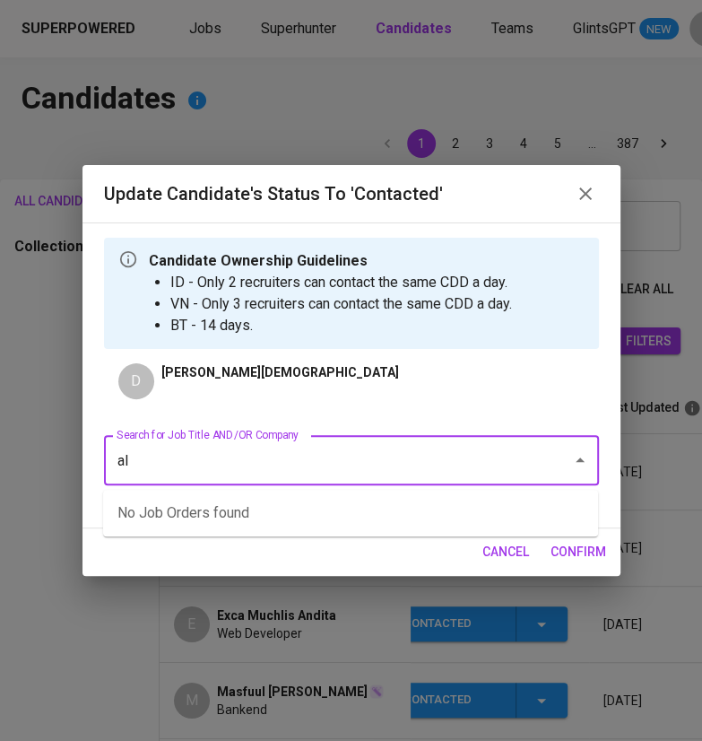
type input "a"
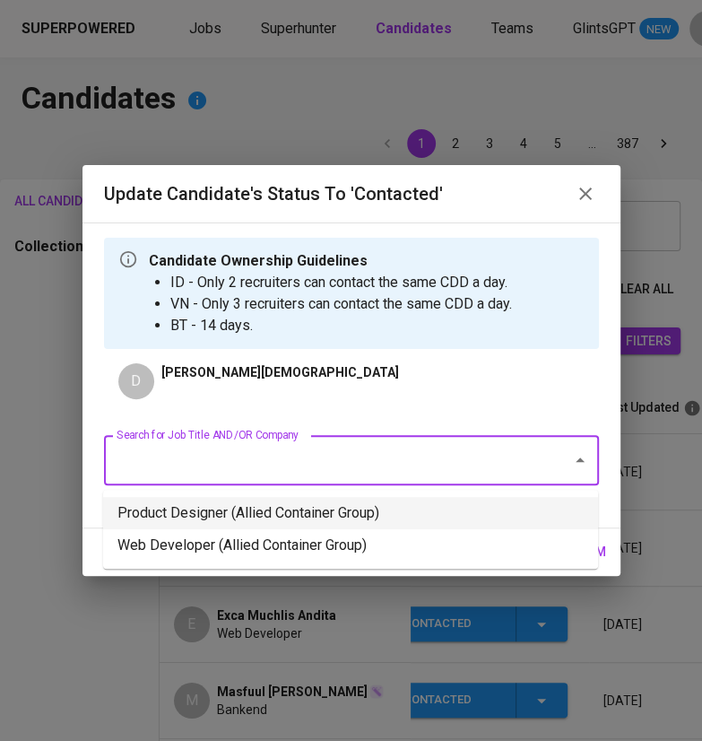
click at [380, 516] on li "Product Designer (Allied Container Group)" at bounding box center [350, 513] width 495 height 32
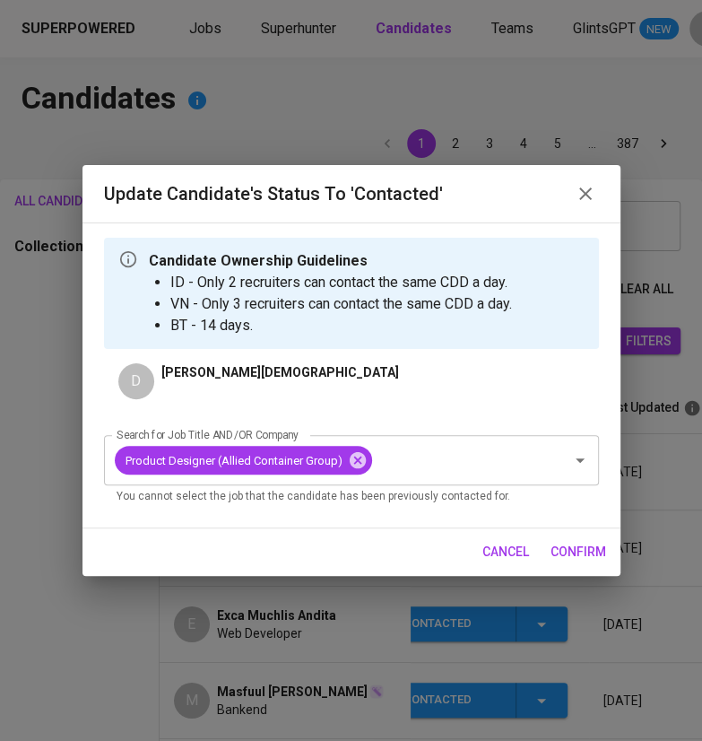
click at [574, 553] on span "confirm" at bounding box center [579, 552] width 56 height 22
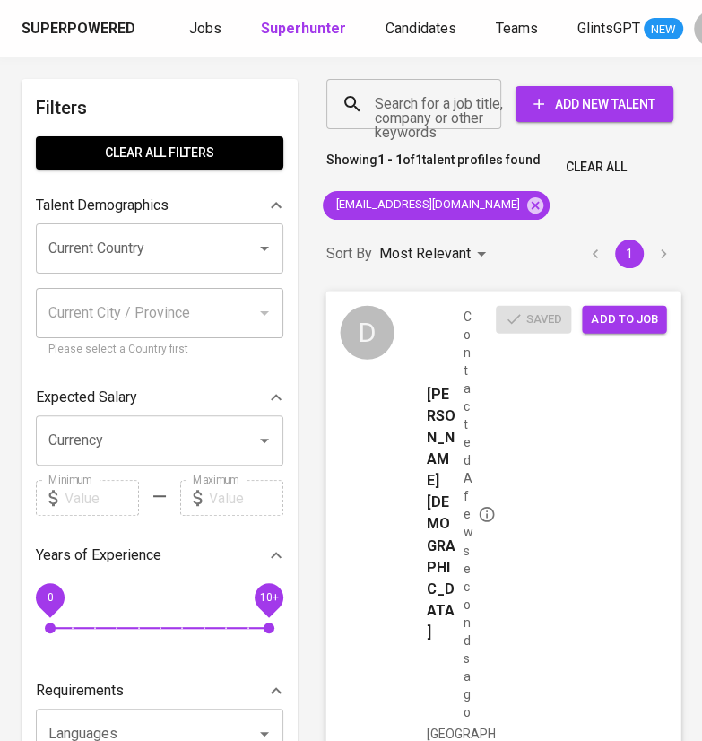
click at [619, 312] on span "Add to job" at bounding box center [624, 318] width 66 height 21
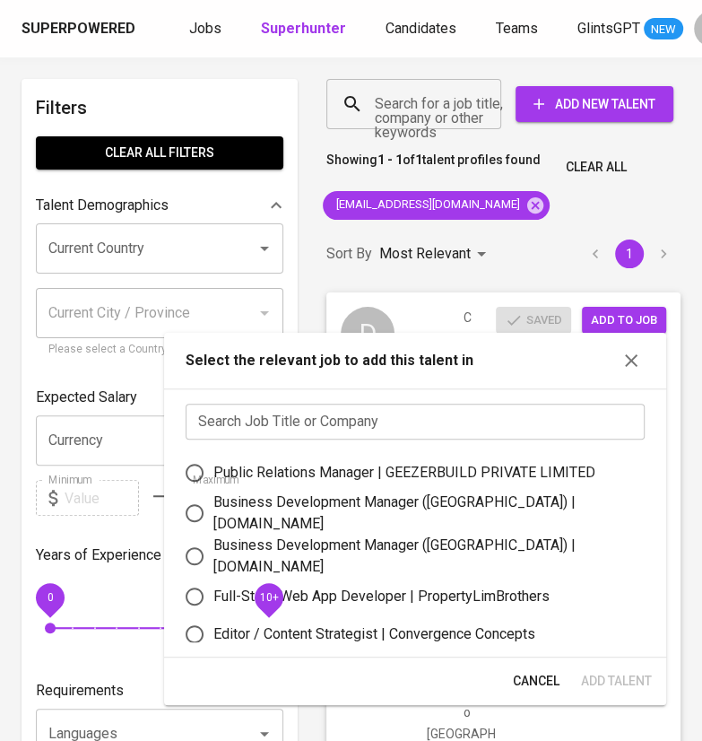
click at [431, 421] on input "text" at bounding box center [415, 422] width 459 height 36
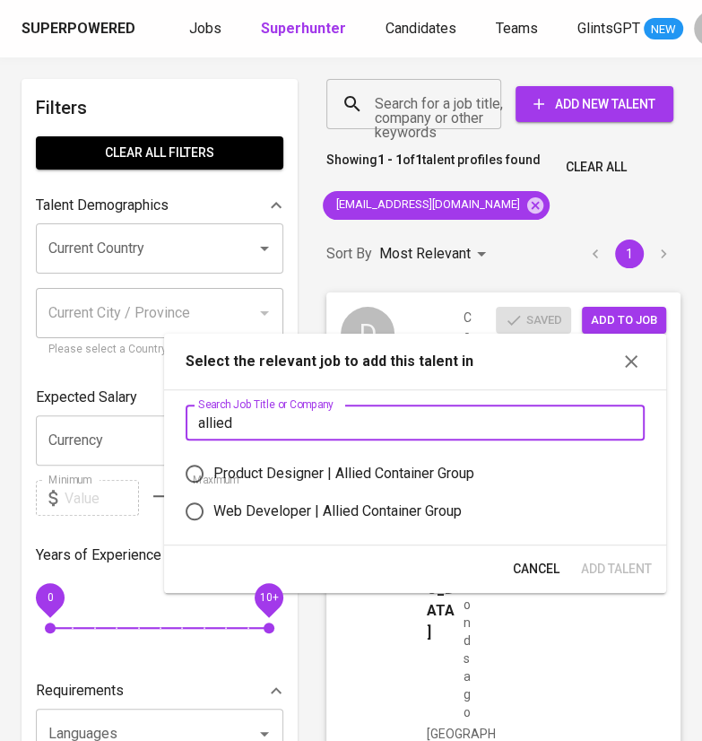
type input "allied"
click at [333, 474] on div "Product Designer | Allied Container Group" at bounding box center [343, 474] width 261 height 22
click at [213, 474] on input "Product Designer | Allied Container Group" at bounding box center [195, 474] width 38 height 38
radio input "true"
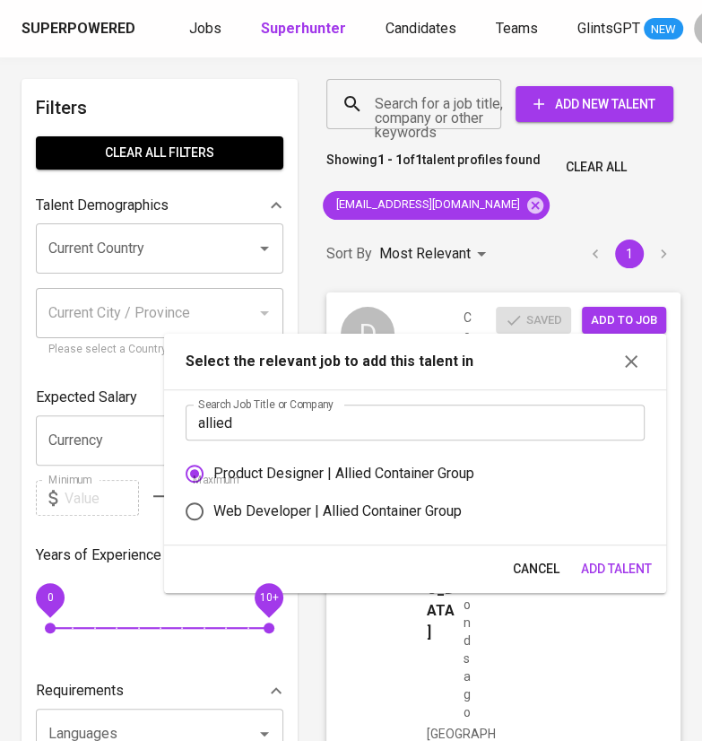
click at [615, 567] on span "Add Talent" at bounding box center [616, 569] width 71 height 22
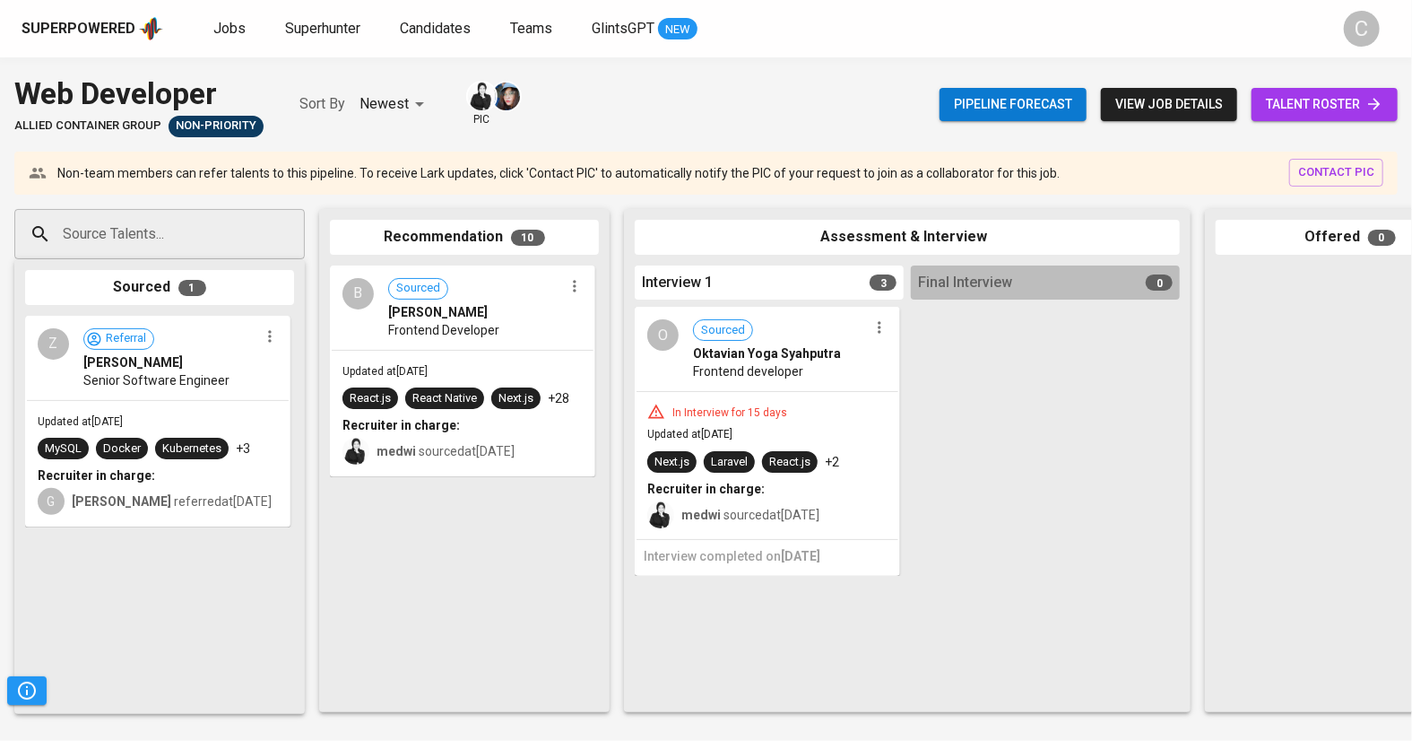
click at [1312, 104] on span "talent roster" at bounding box center [1324, 104] width 117 height 22
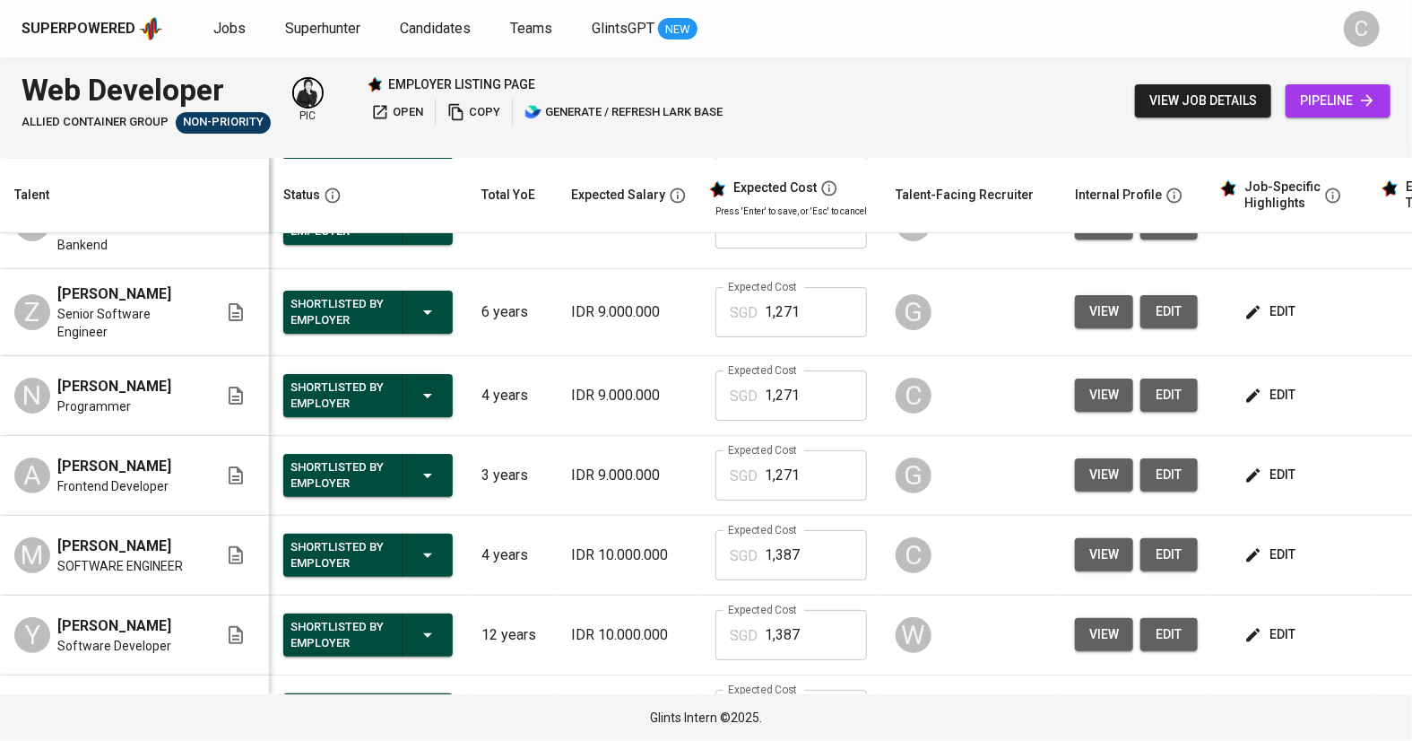
scroll to position [146, 0]
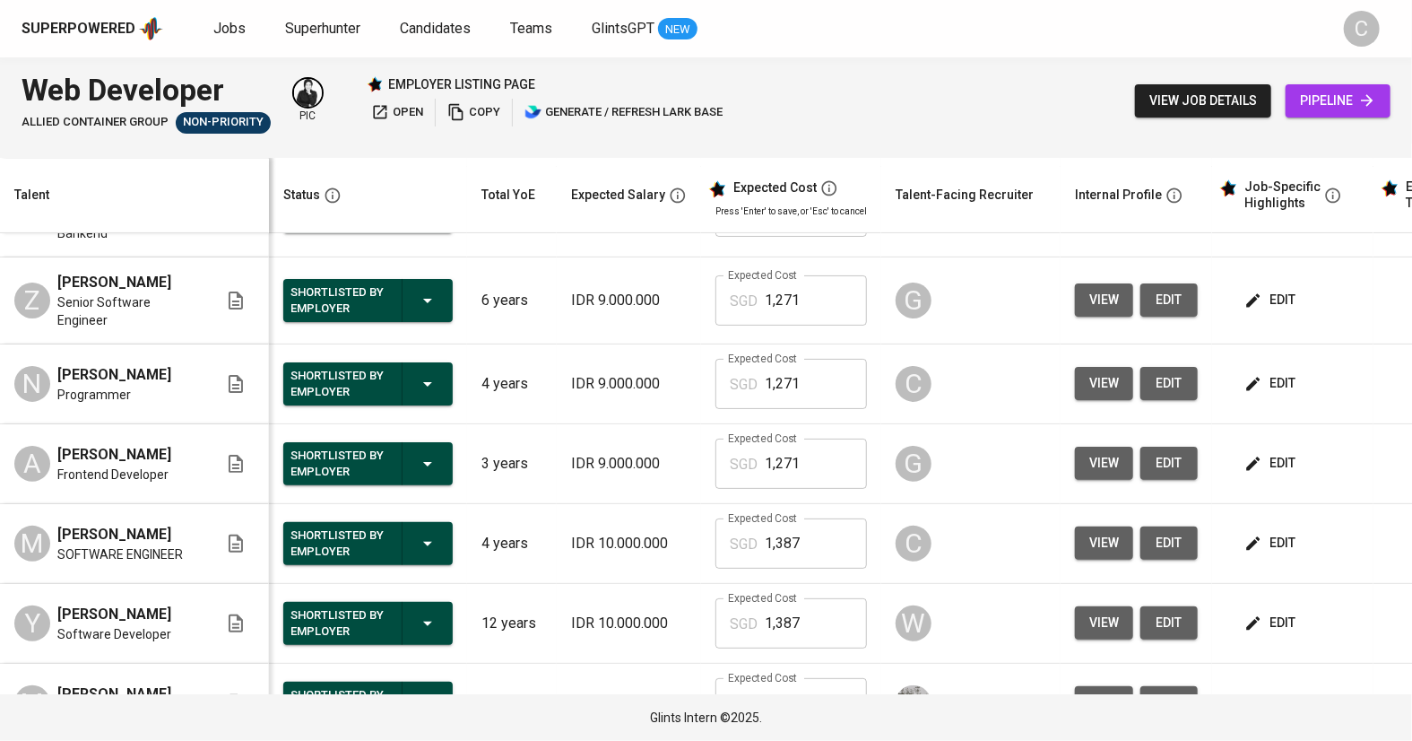
click at [1274, 548] on span "edit" at bounding box center [1272, 543] width 48 height 22
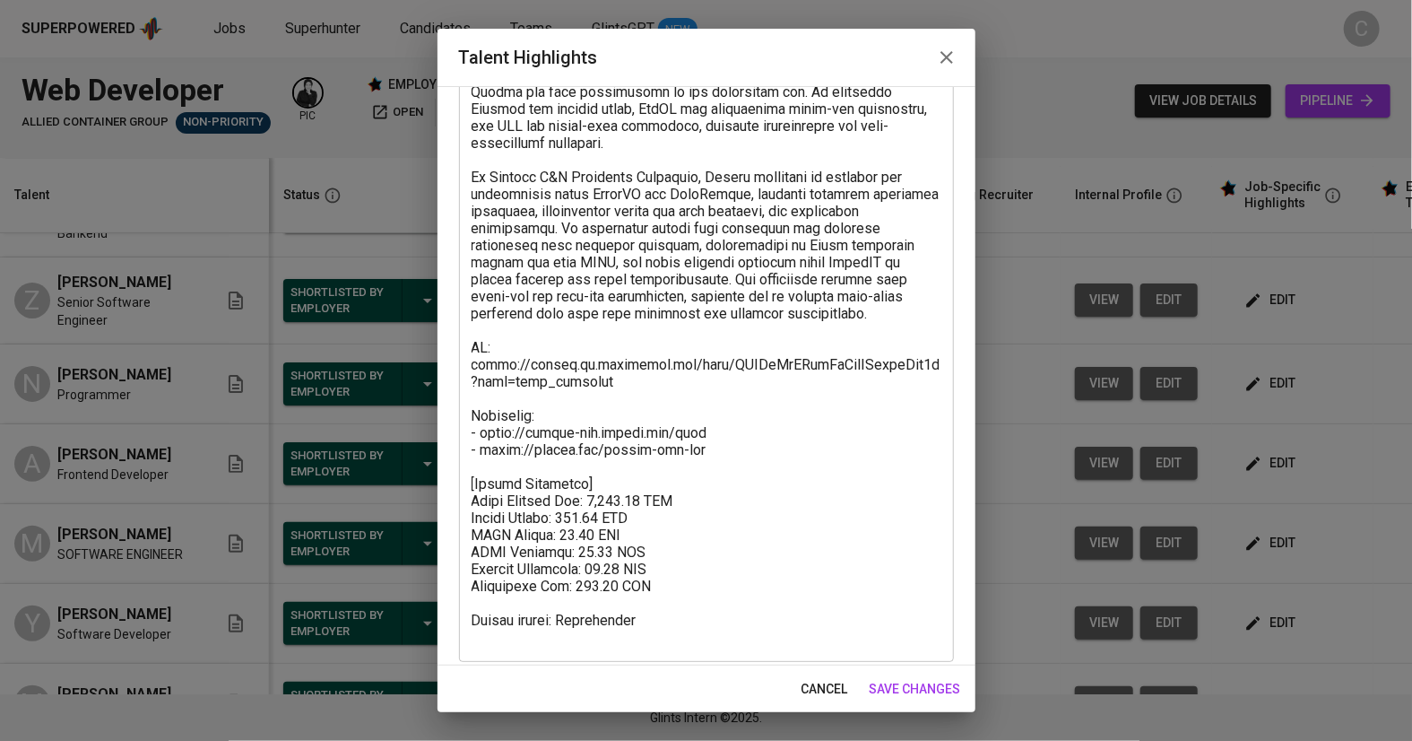
scroll to position [369, 0]
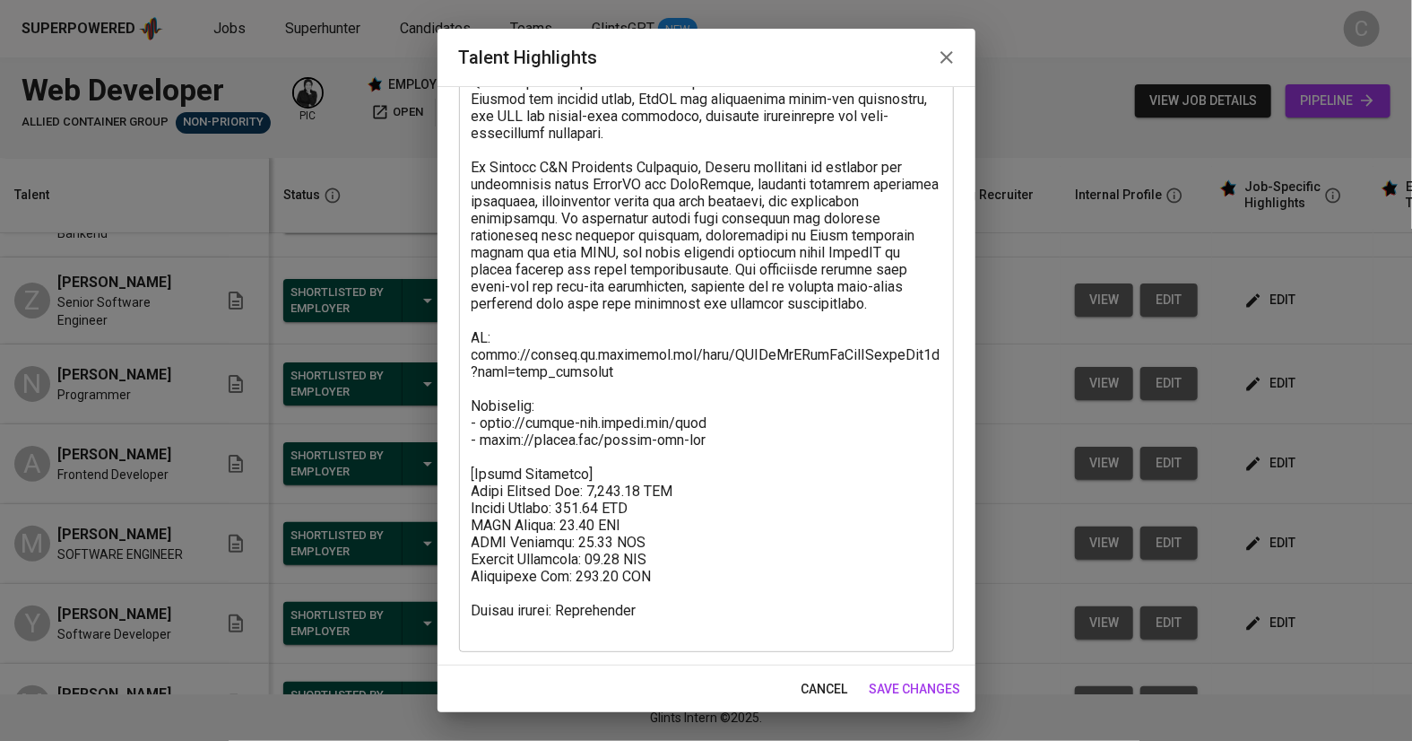
click at [565, 507] on textarea at bounding box center [707, 235] width 470 height 801
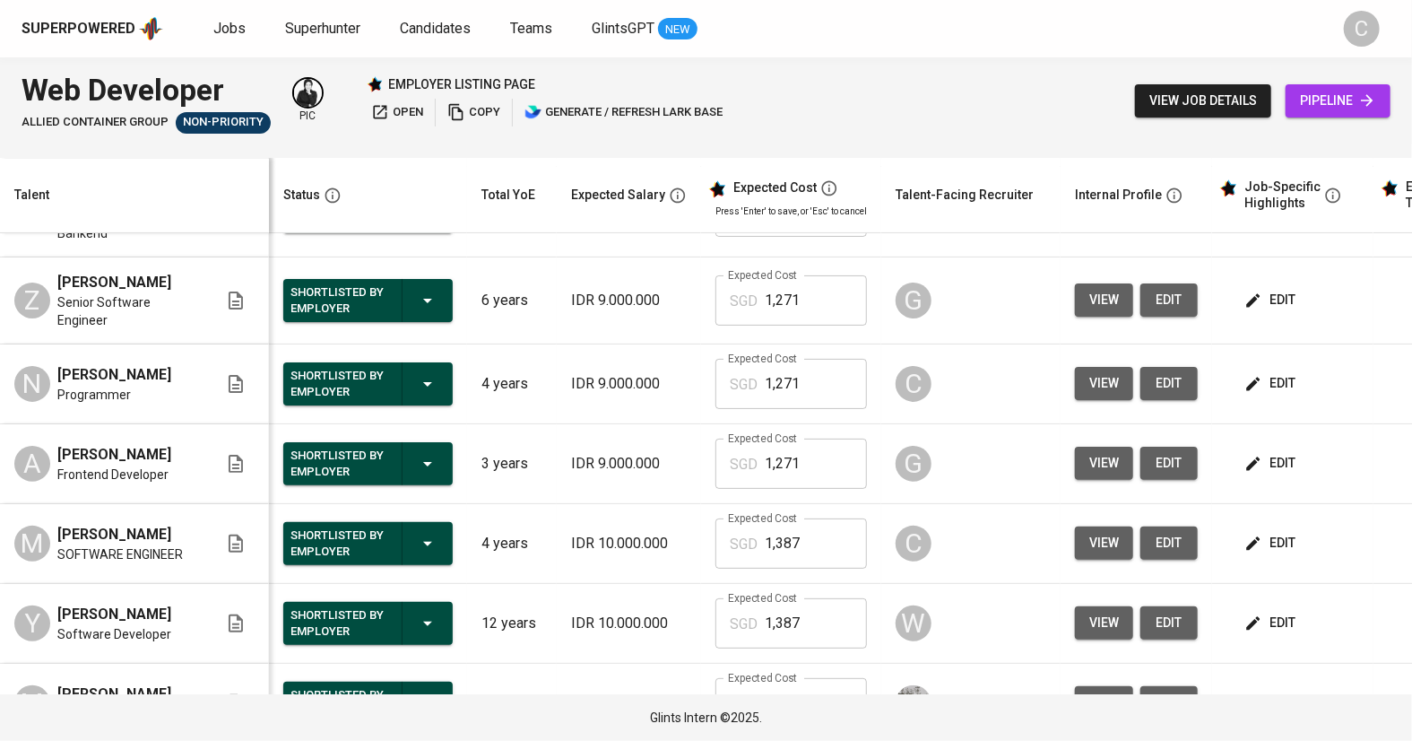
scroll to position [26, 0]
